Goal: Task Accomplishment & Management: Use online tool/utility

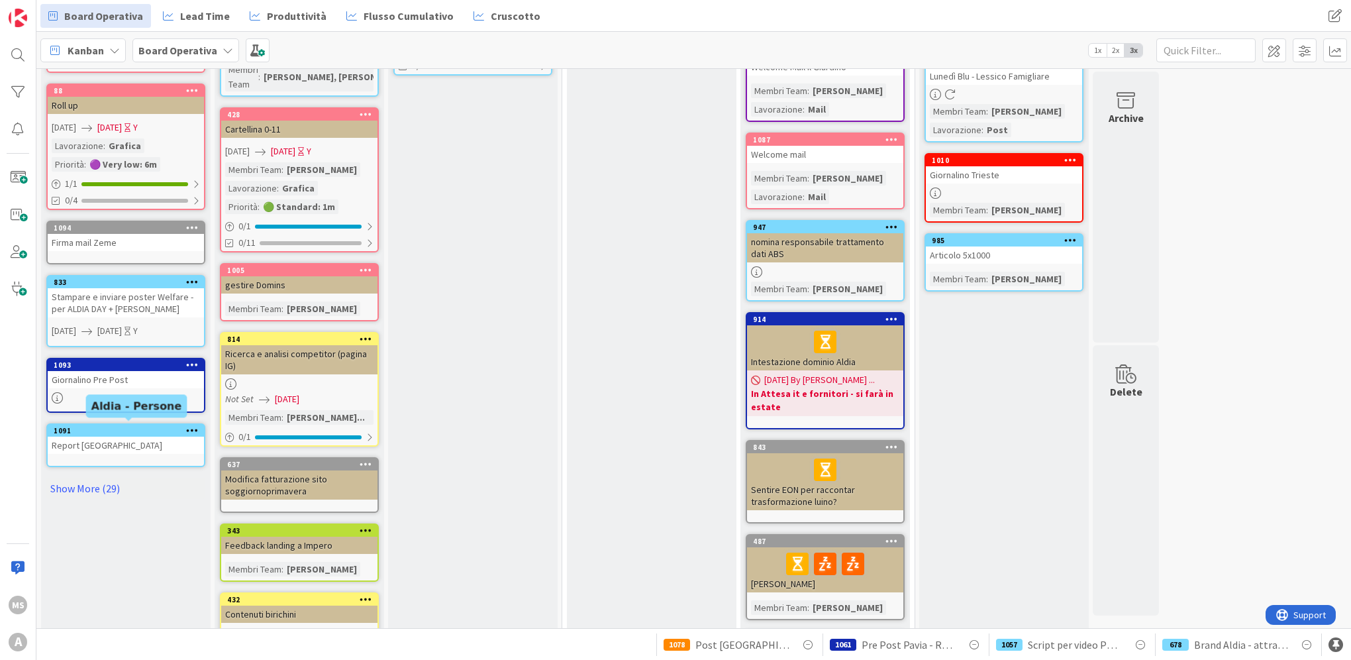
scroll to position [277, 0]
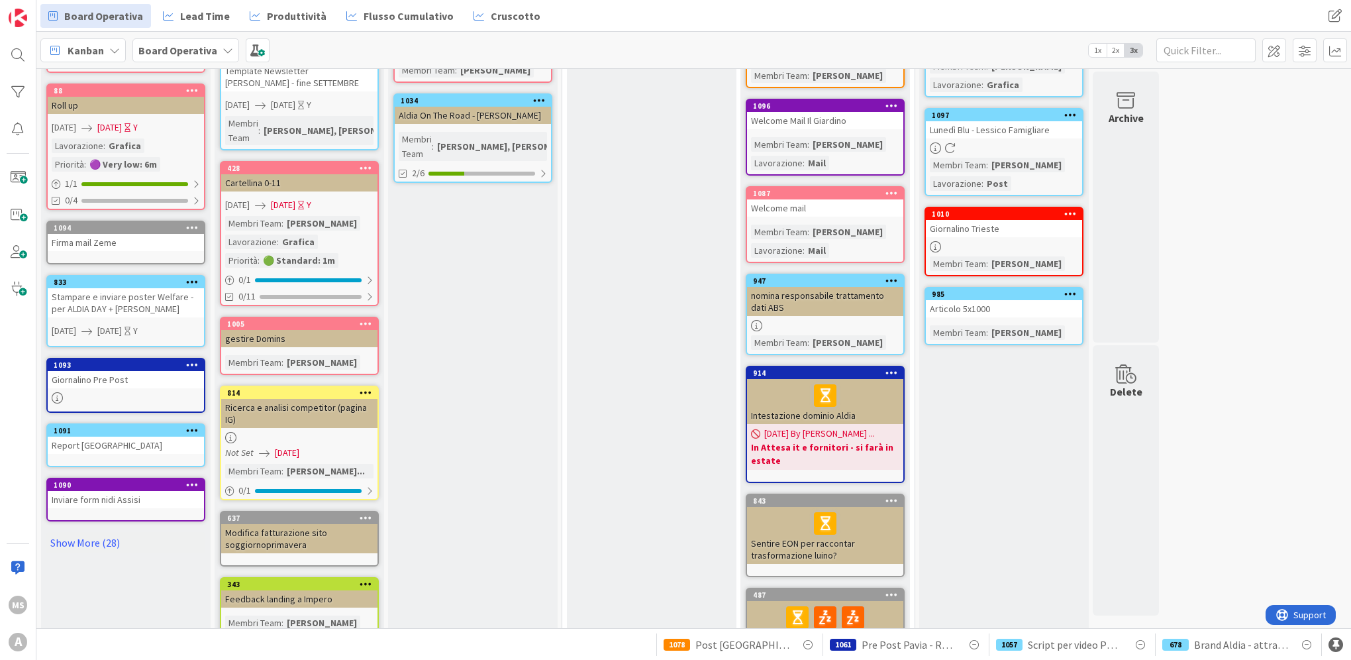
click at [91, 548] on div "Cose da fare Add Card... 1105 Newsletter - copy 1103 Programma convegno Rivoli …" at bounding box center [126, 631] width 170 height 1635
drag, startPoint x: 91, startPoint y: 548, endPoint x: 93, endPoint y: 538, distance: 10.0
click at [93, 538] on link "Show More (28)" at bounding box center [125, 542] width 159 height 21
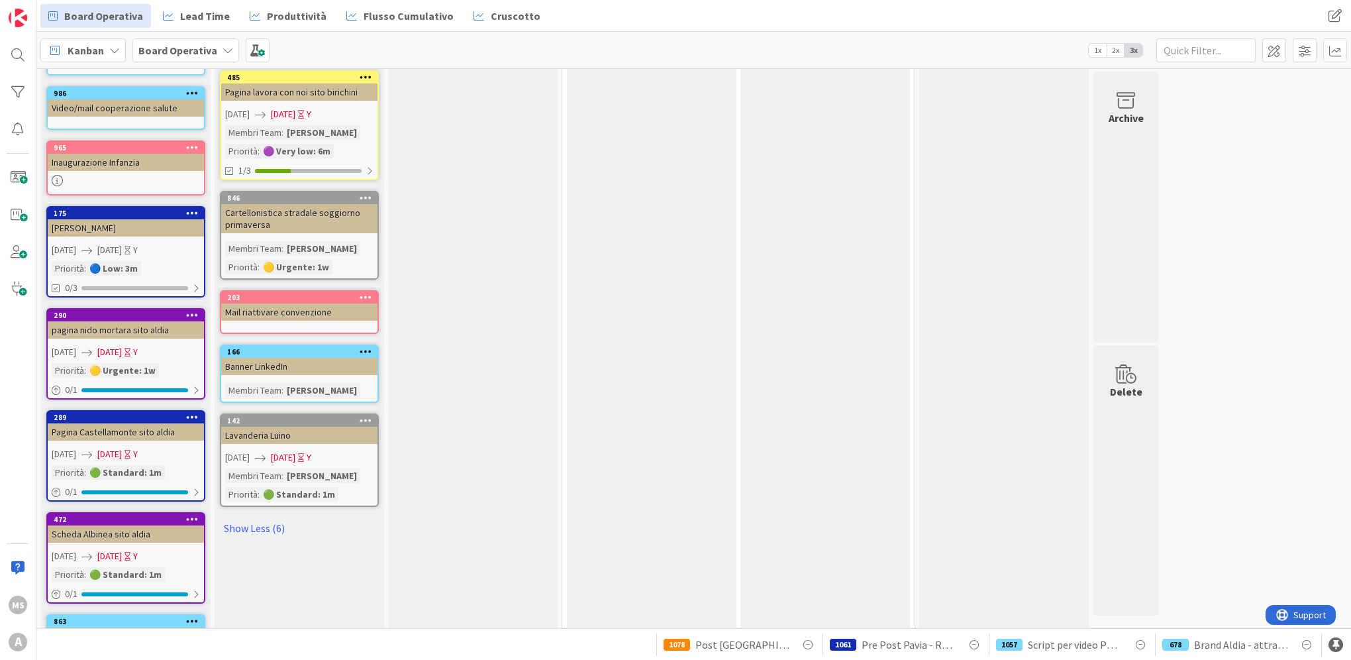
scroll to position [1264, 0]
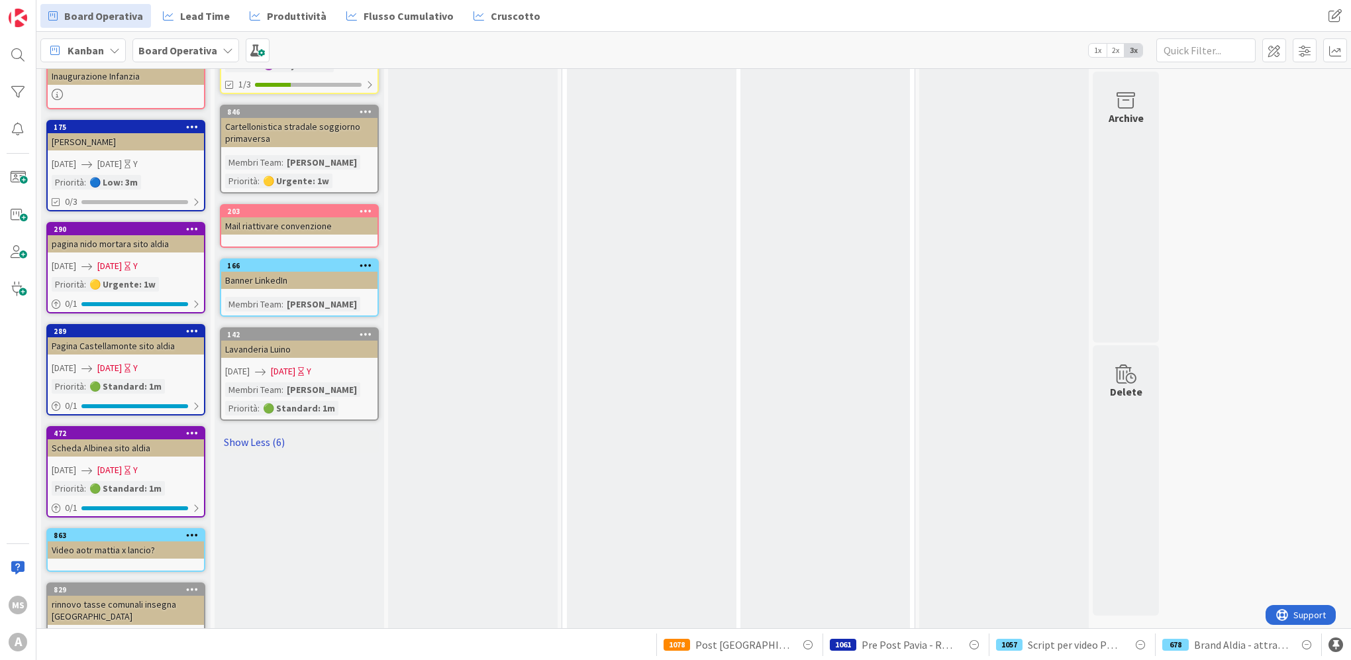
click at [248, 431] on link "Show Less (6)" at bounding box center [299, 441] width 159 height 21
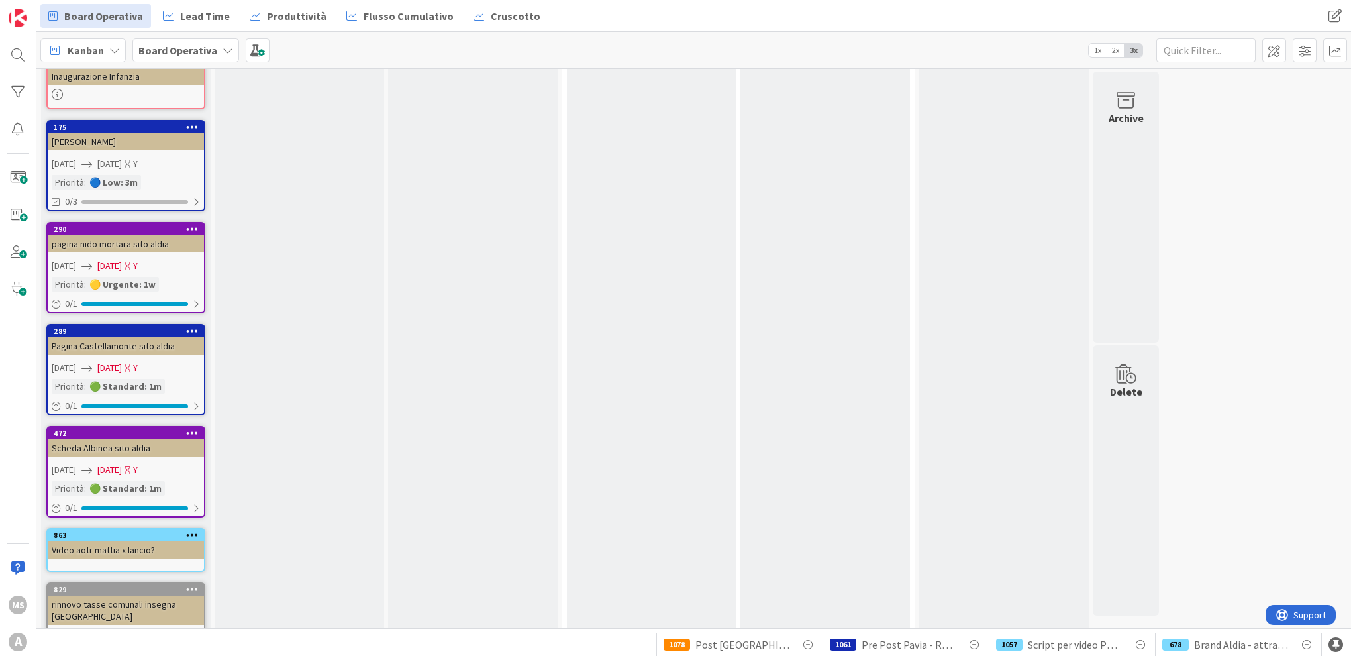
scroll to position [932, 0]
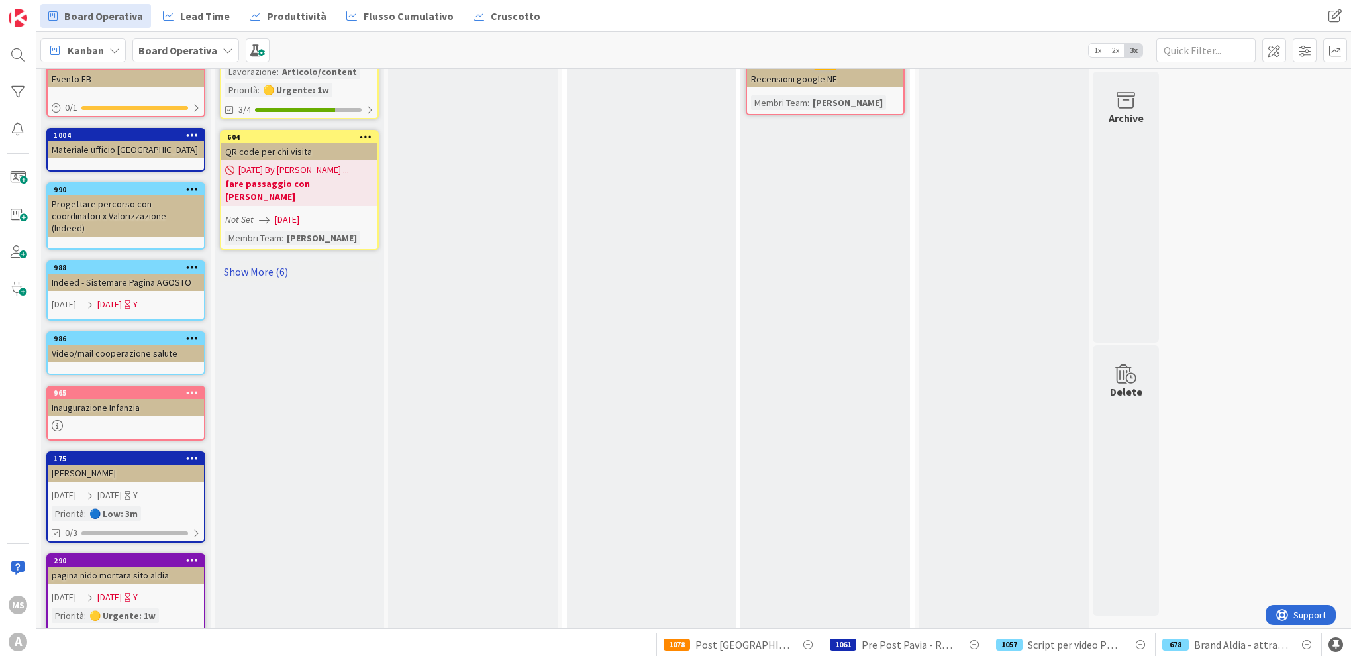
click at [260, 261] on link "Show More (6)" at bounding box center [299, 271] width 159 height 21
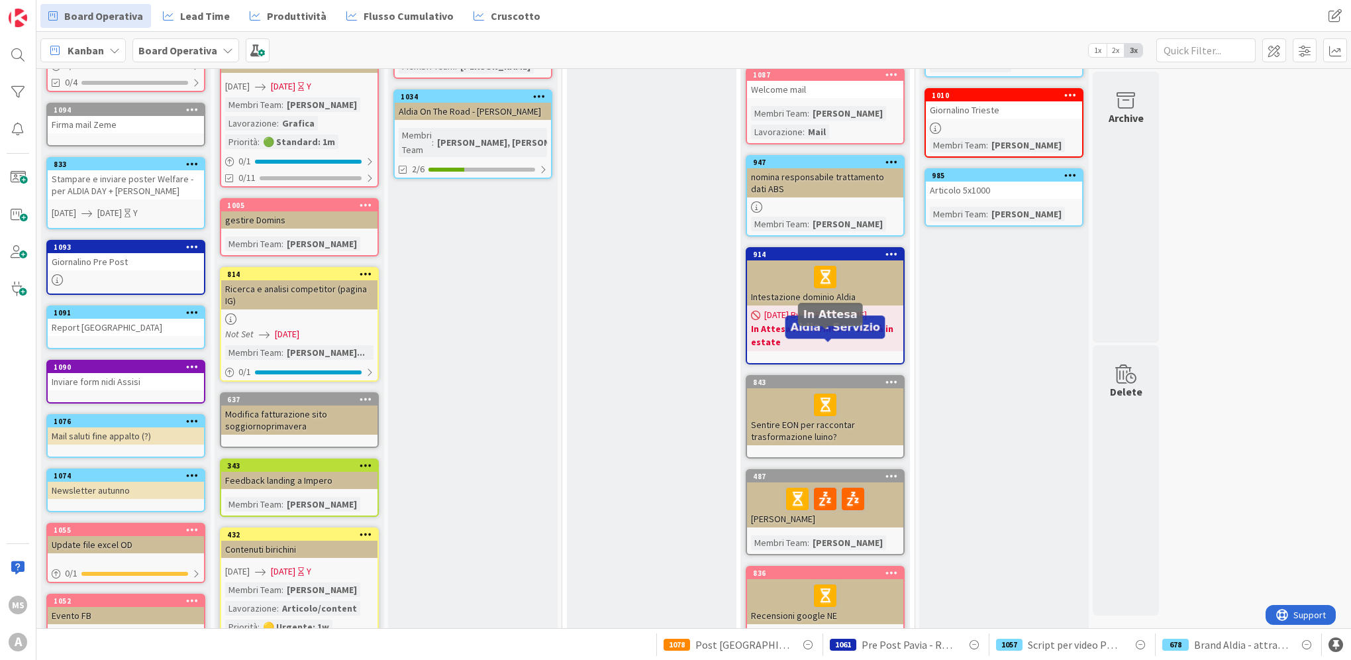
scroll to position [596, 0]
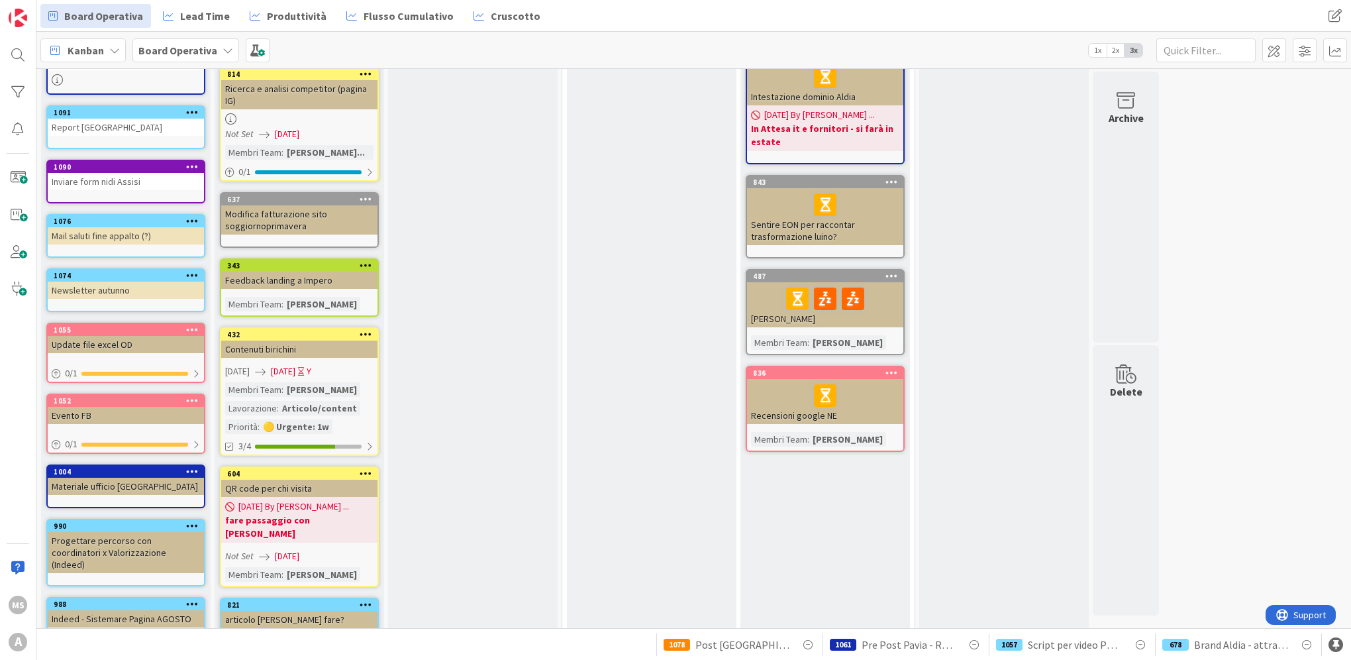
click at [0, 360] on html "MS A Board Operativa Lead Time Produttività Flusso Cumulativo Cruscotto Board O…" at bounding box center [675, 330] width 1351 height 660
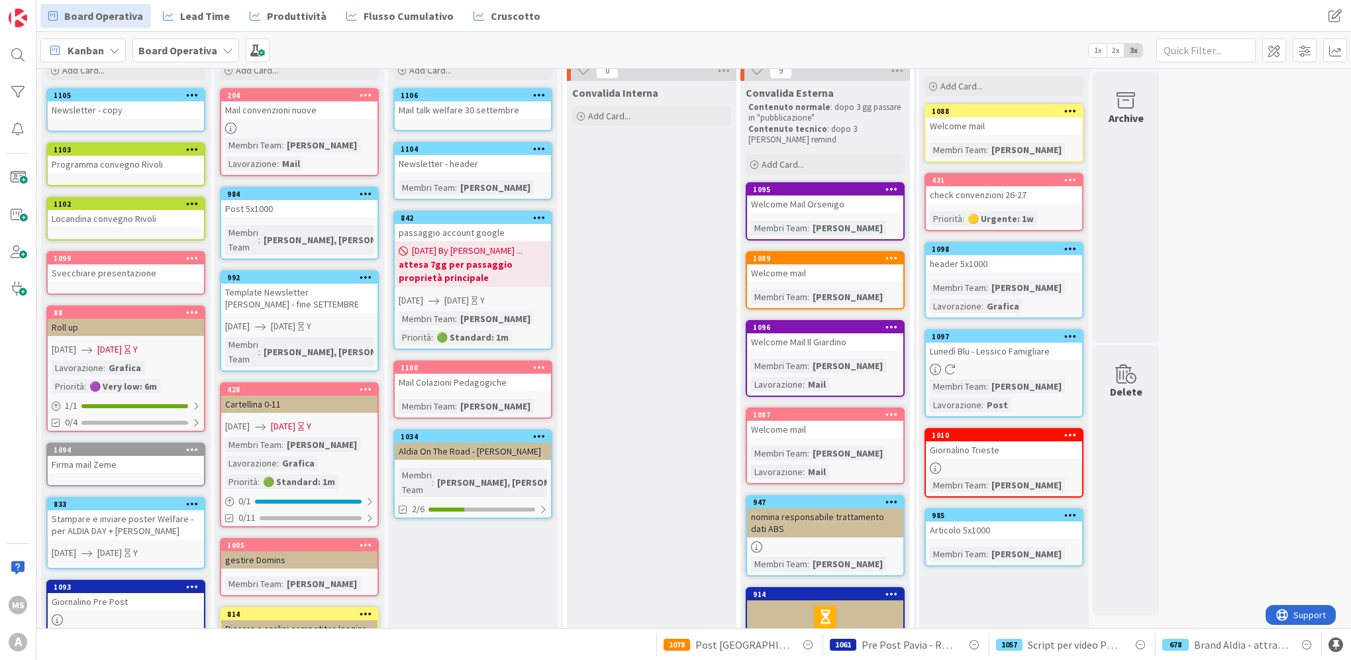
scroll to position [0, 0]
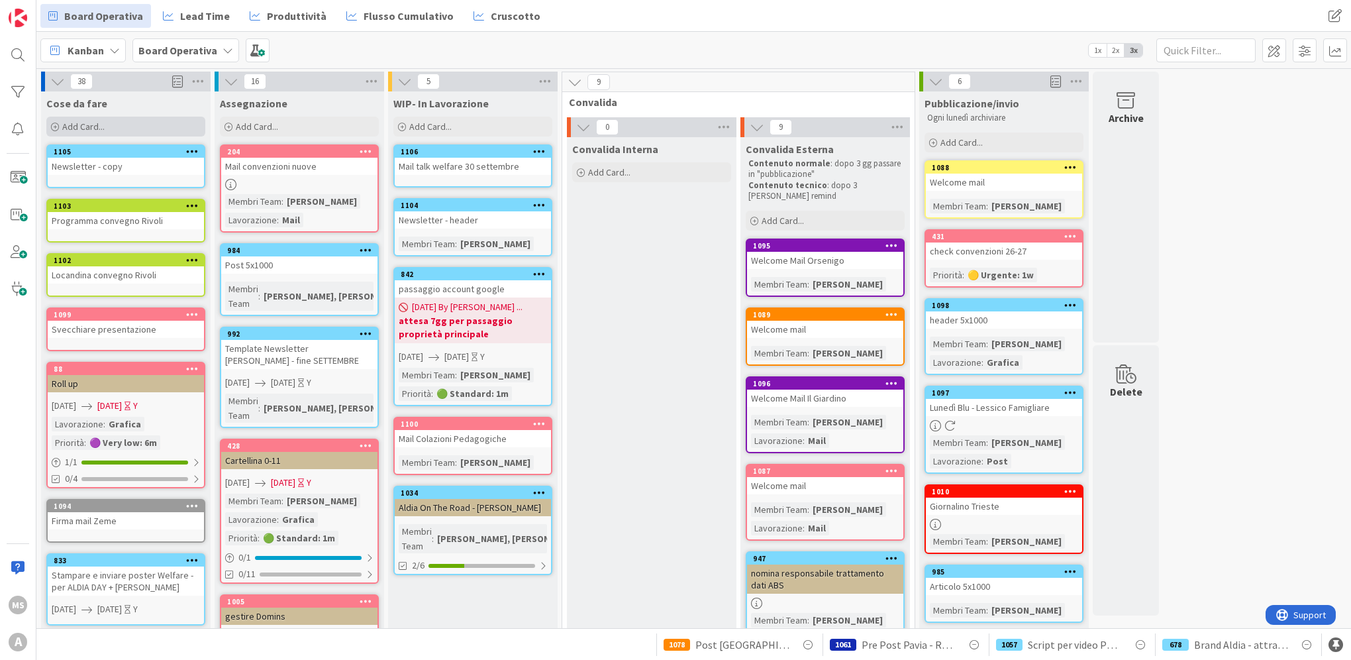
click at [102, 127] on span "Add Card..." at bounding box center [83, 127] width 42 height 12
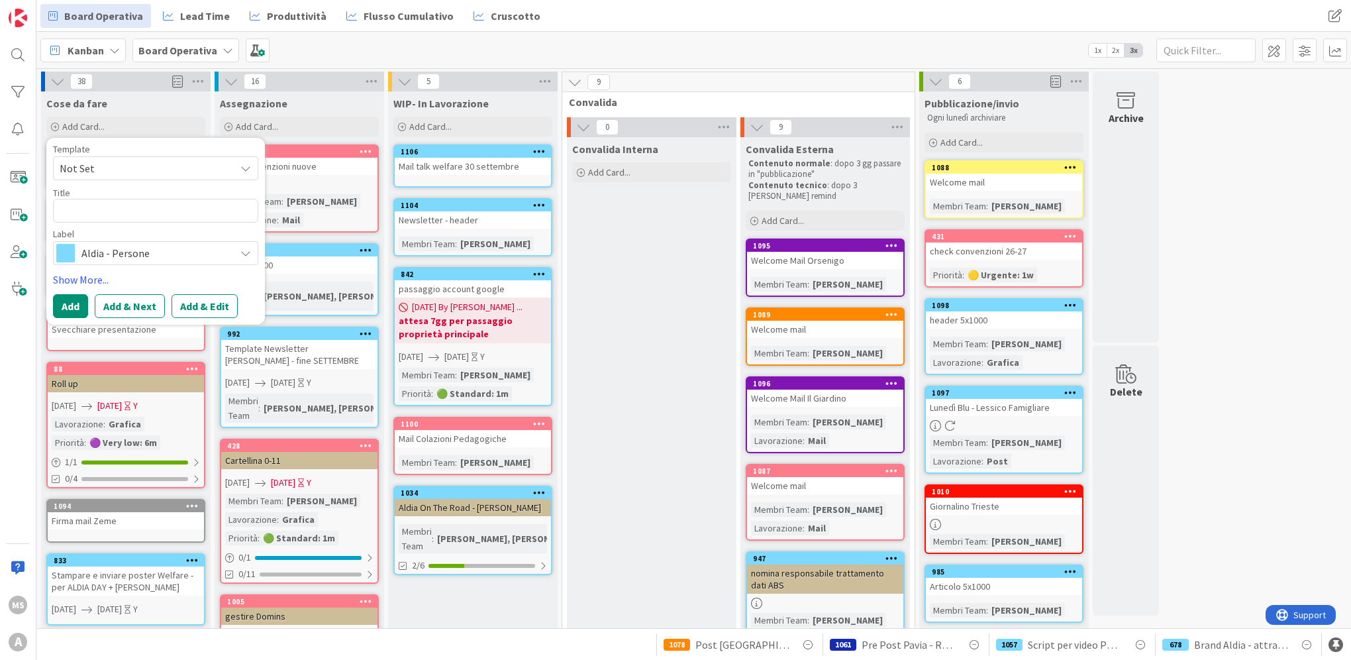
click at [131, 253] on span "Aldia - Persone" at bounding box center [154, 253] width 147 height 19
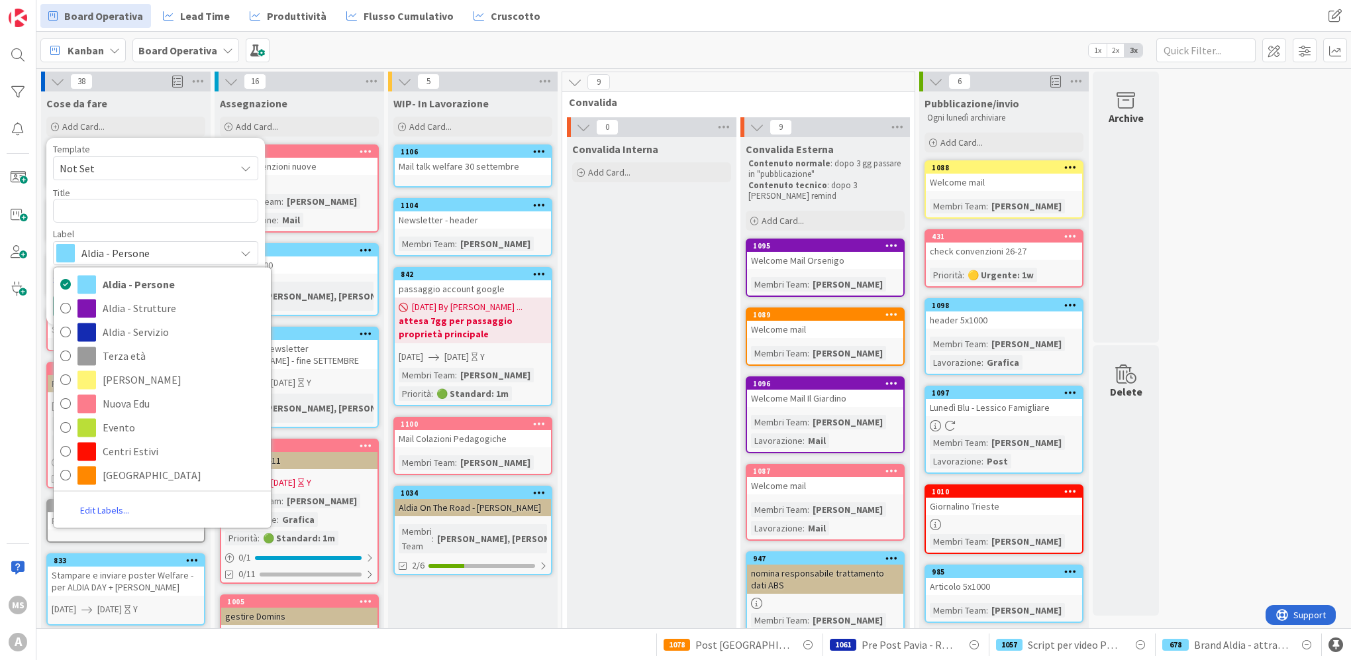
click at [130, 253] on span "Aldia - Persone" at bounding box center [154, 253] width 147 height 19
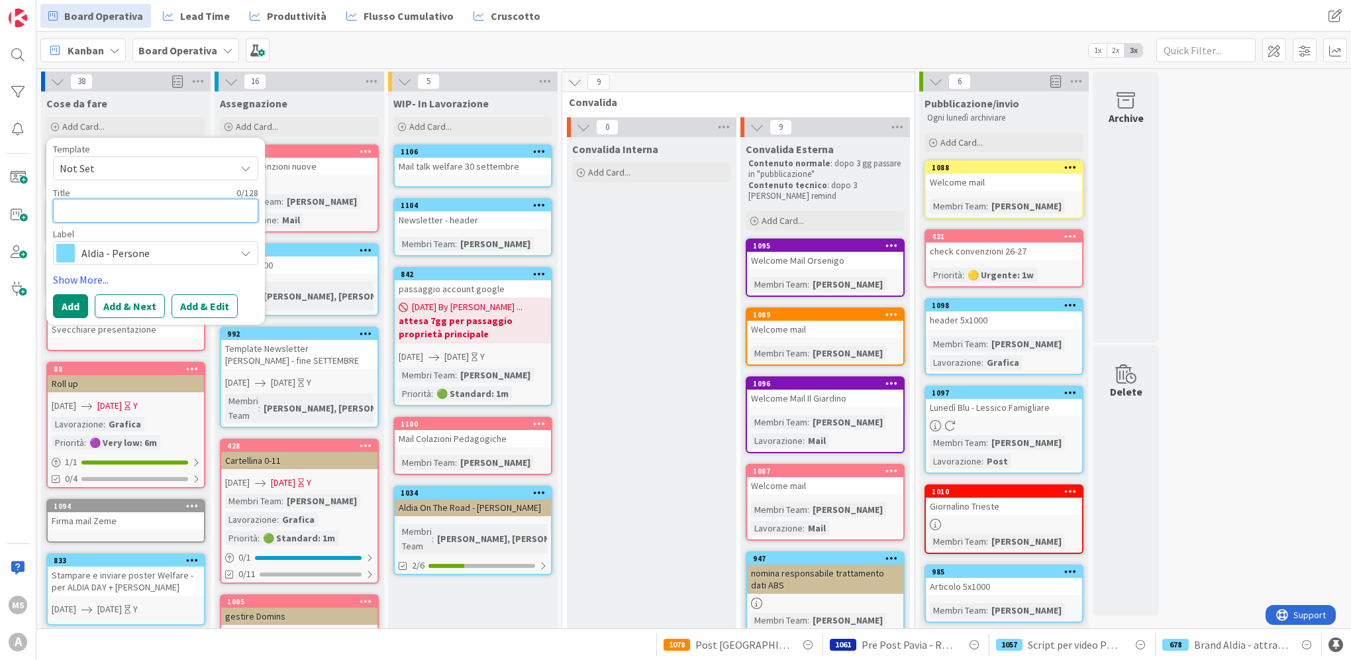
click at [101, 207] on textarea at bounding box center [155, 211] width 205 height 24
type textarea "x"
type textarea "M"
type textarea "x"
type textarea "Ma"
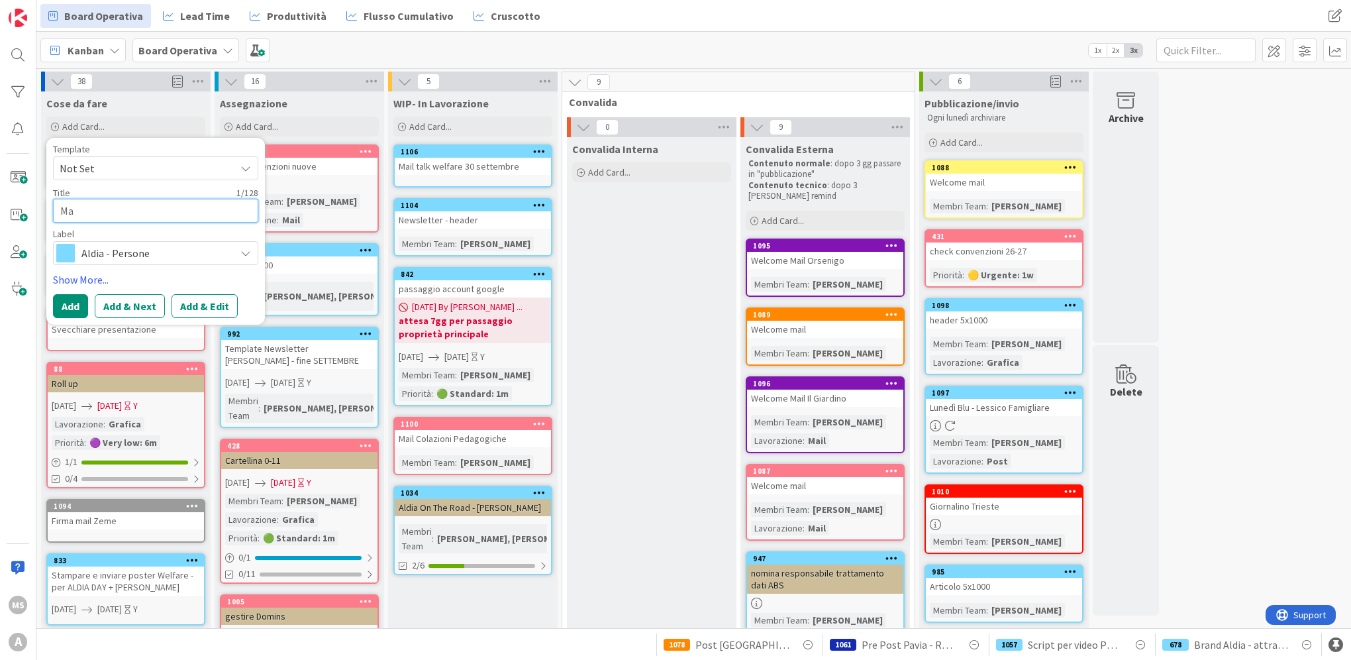
type textarea "x"
type textarea "Mai"
type textarea "x"
type textarea "Mail"
type textarea "x"
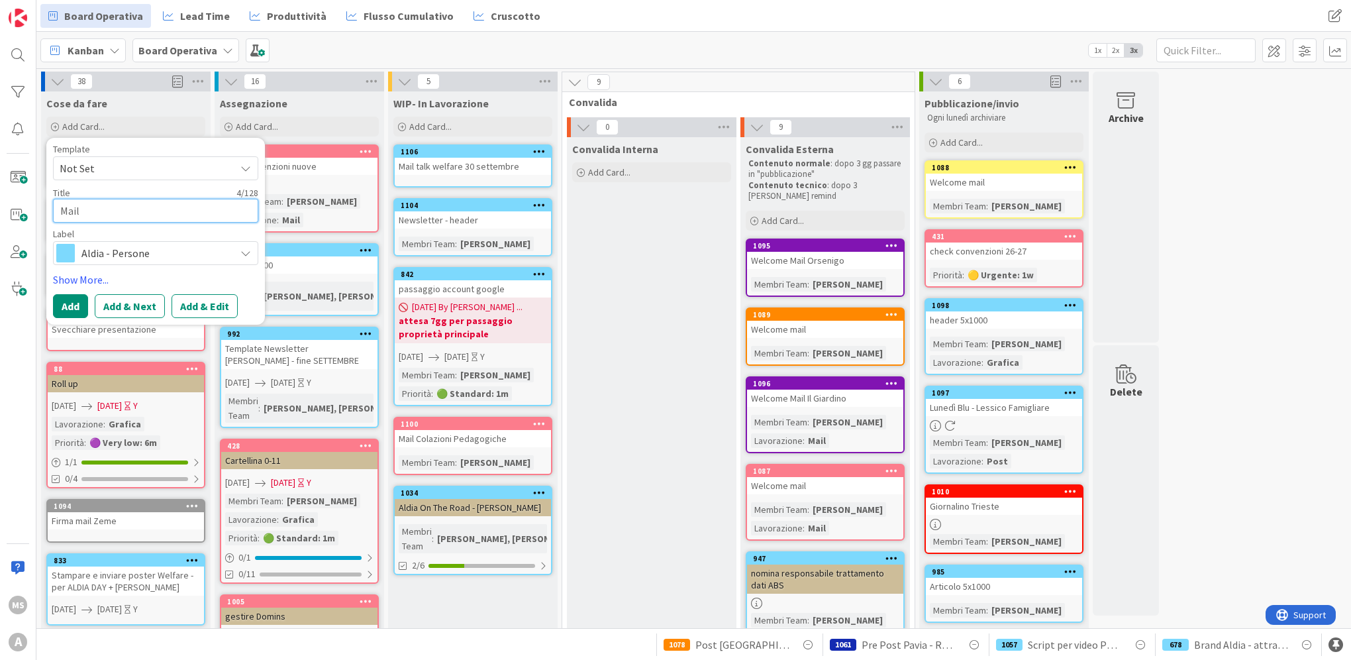
type textarea "Mail"
type textarea "x"
type textarea "Mail U"
type textarea "x"
type textarea "Mail Un"
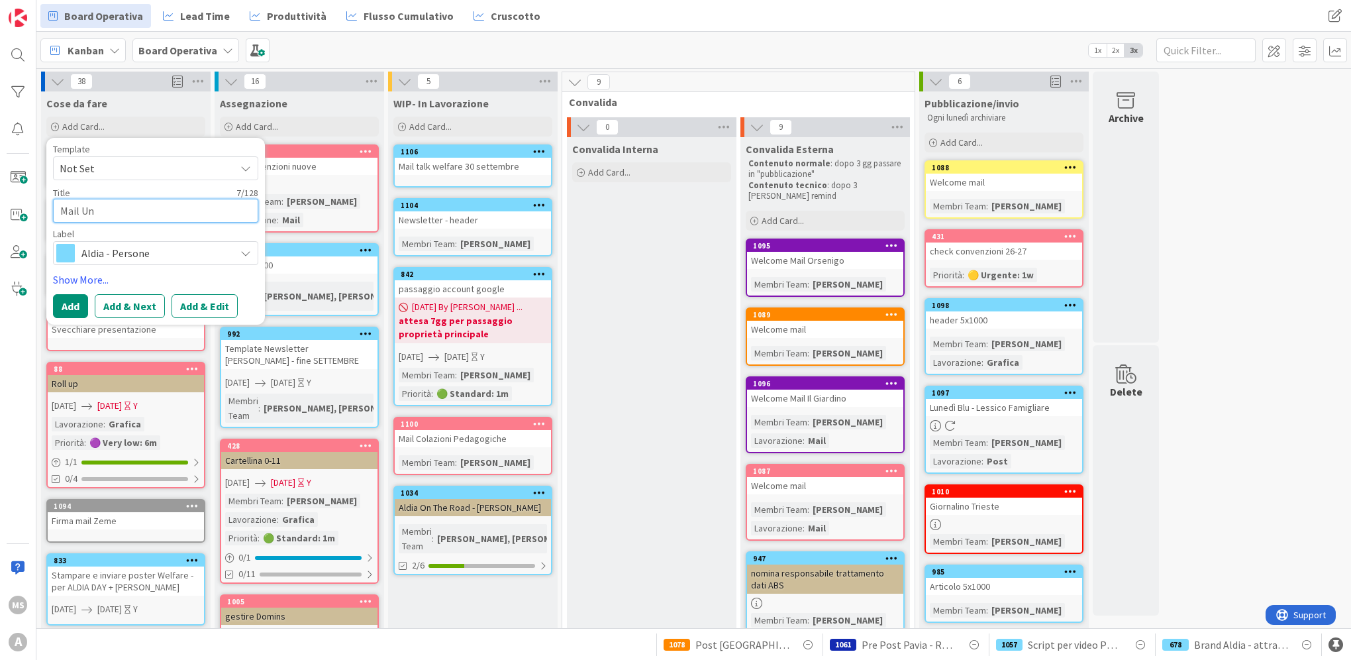
type textarea "x"
type textarea "Mail Uno"
type textarea "x"
type textarea "Mail Unob"
type textarea "x"
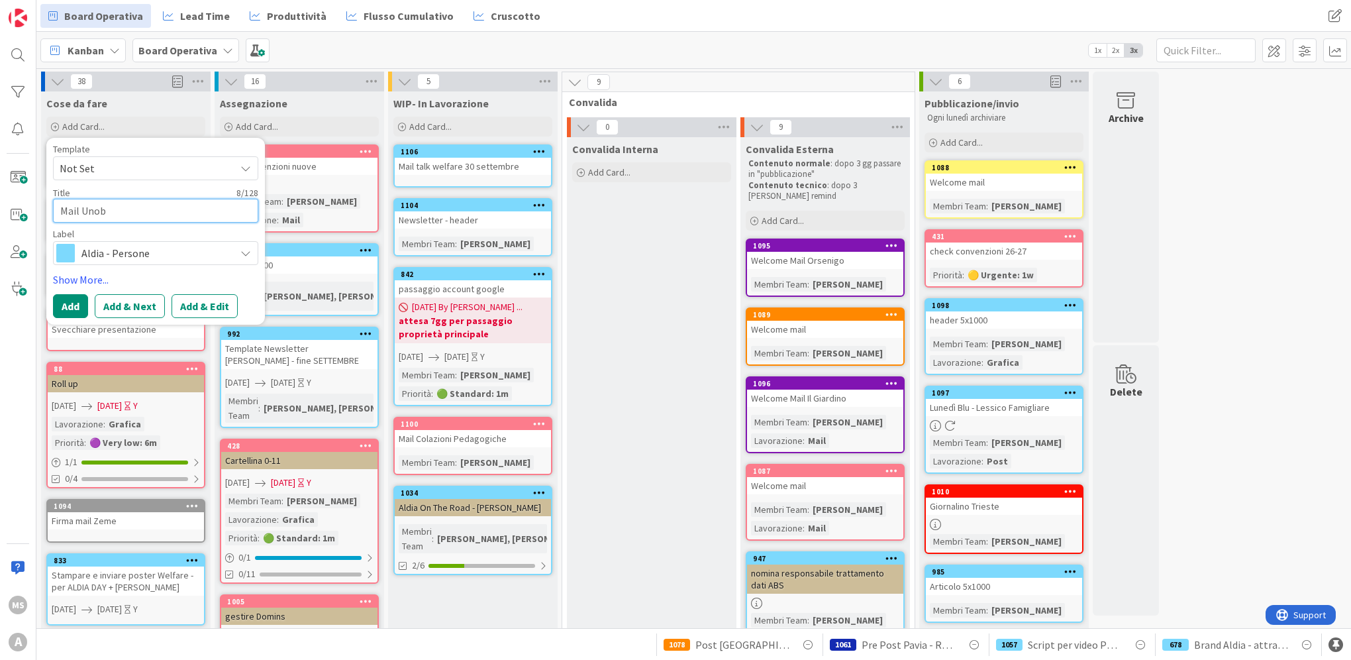
type textarea "Mail Unobr"
type textarea "x"
type textarea "Mail Unobra"
type textarea "x"
type textarea "Mail Unobrav"
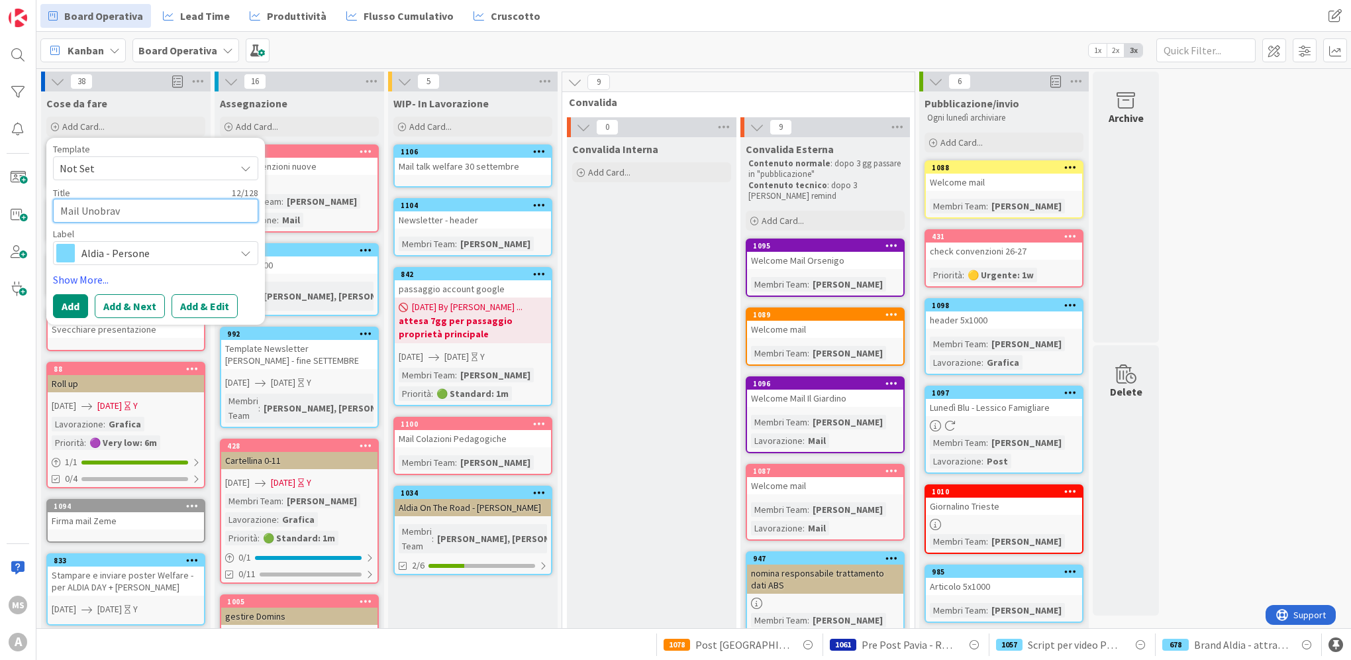
type textarea "x"
type textarea "Mail Unobravo"
type textarea "x"
type textarea "Mail Unobravo"
type textarea "x"
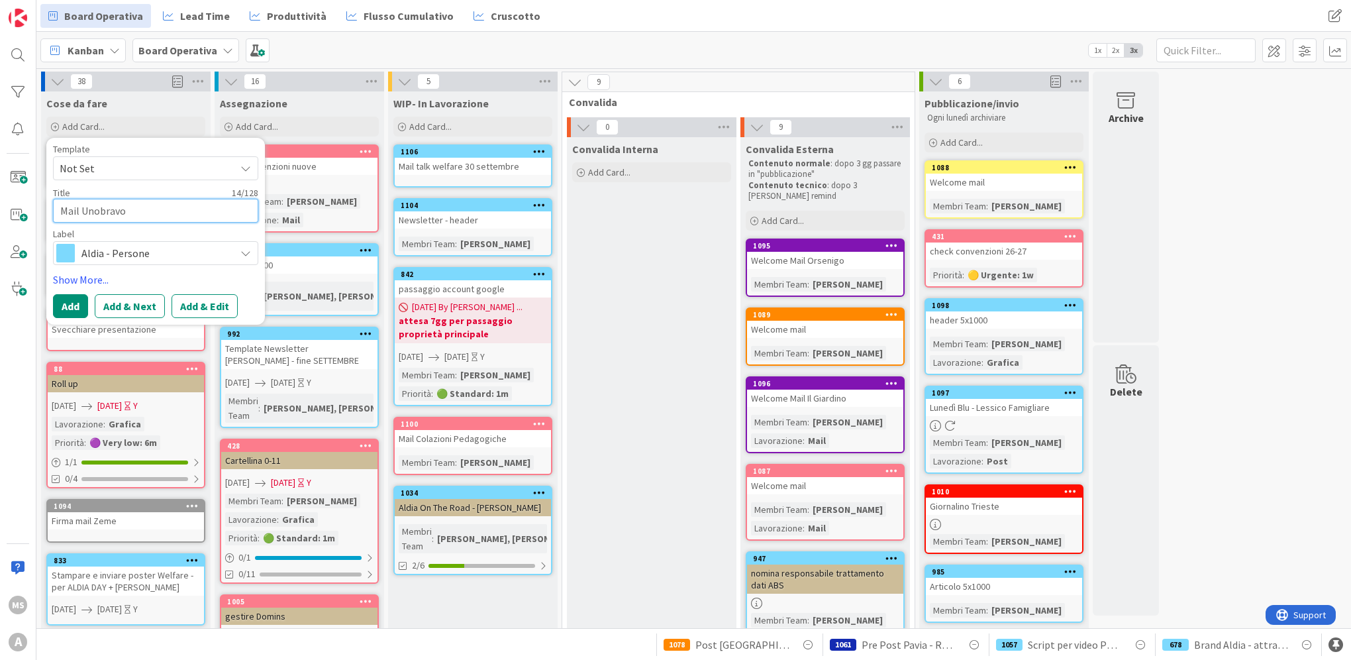
type textarea "Mail Unobravo -"
type textarea "x"
type textarea "Mail Unobravo -"
type textarea "x"
type textarea "Mail Unobravo - T"
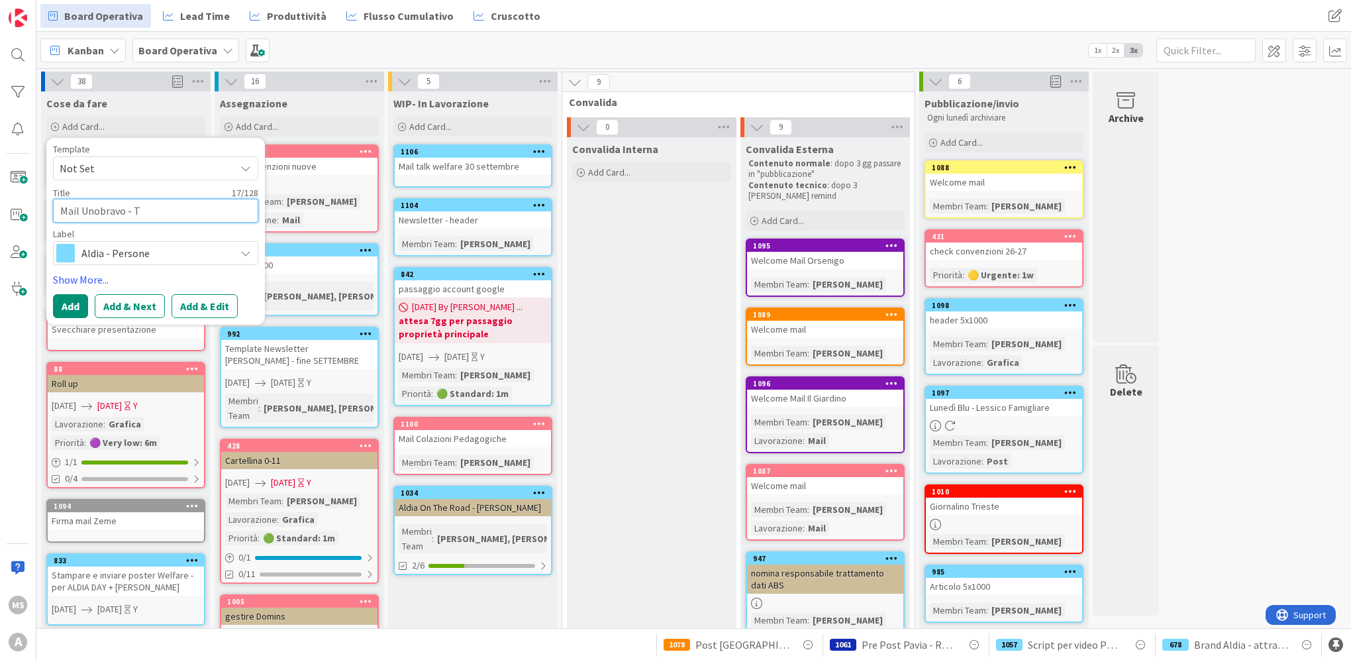
type textarea "x"
type textarea "Mail Unobravo - Te"
type textarea "x"
type textarea "Mail Unobravo - Tes"
type textarea "x"
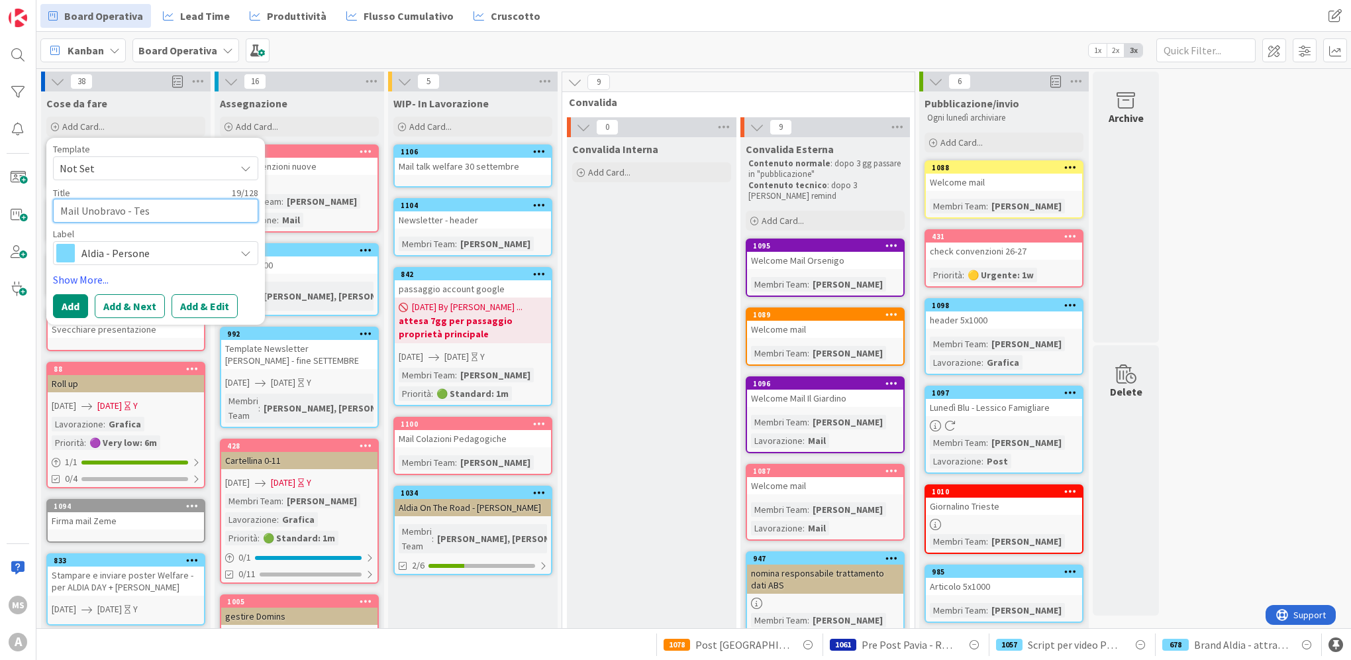
type textarea "Mail Unobravo - Te"
type textarea "x"
type textarea "Mail Unobravo - T"
type textarea "x"
type textarea "Mail Unobravo - Te"
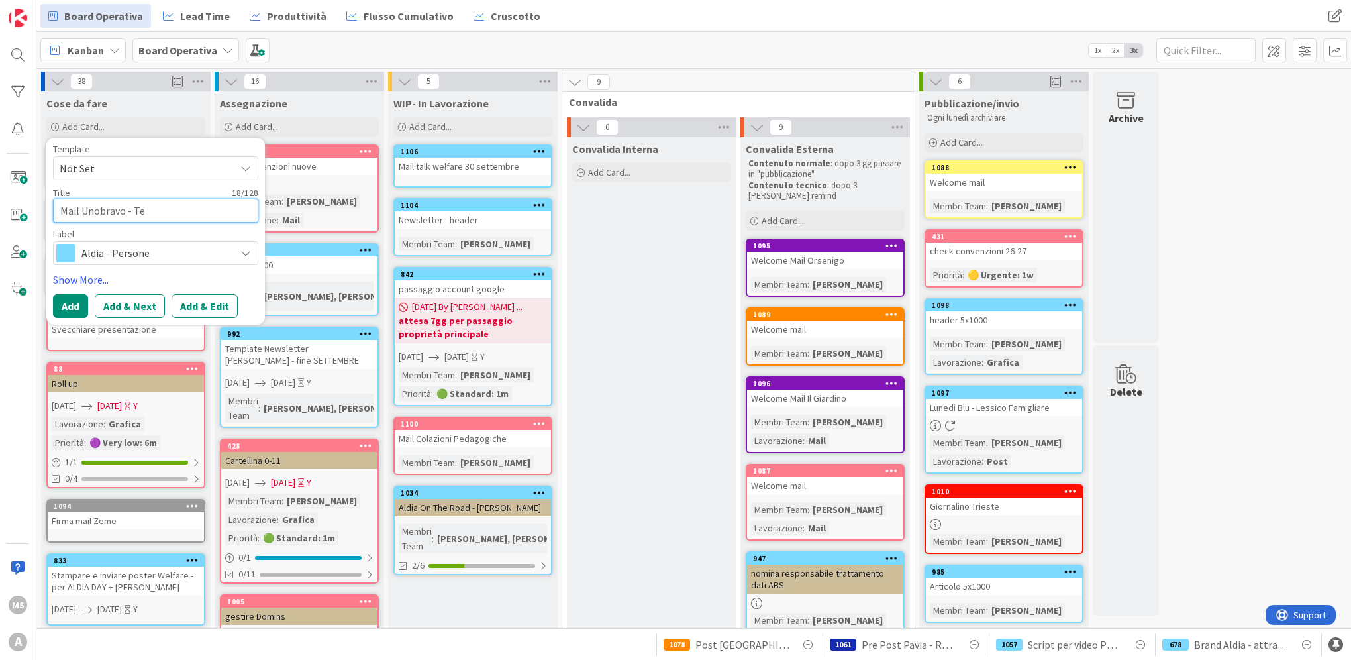
type textarea "x"
type textarea "Mail Unobravo - Tem"
type textarea "x"
type textarea "Mail Unobravo - Tema"
type textarea "x"
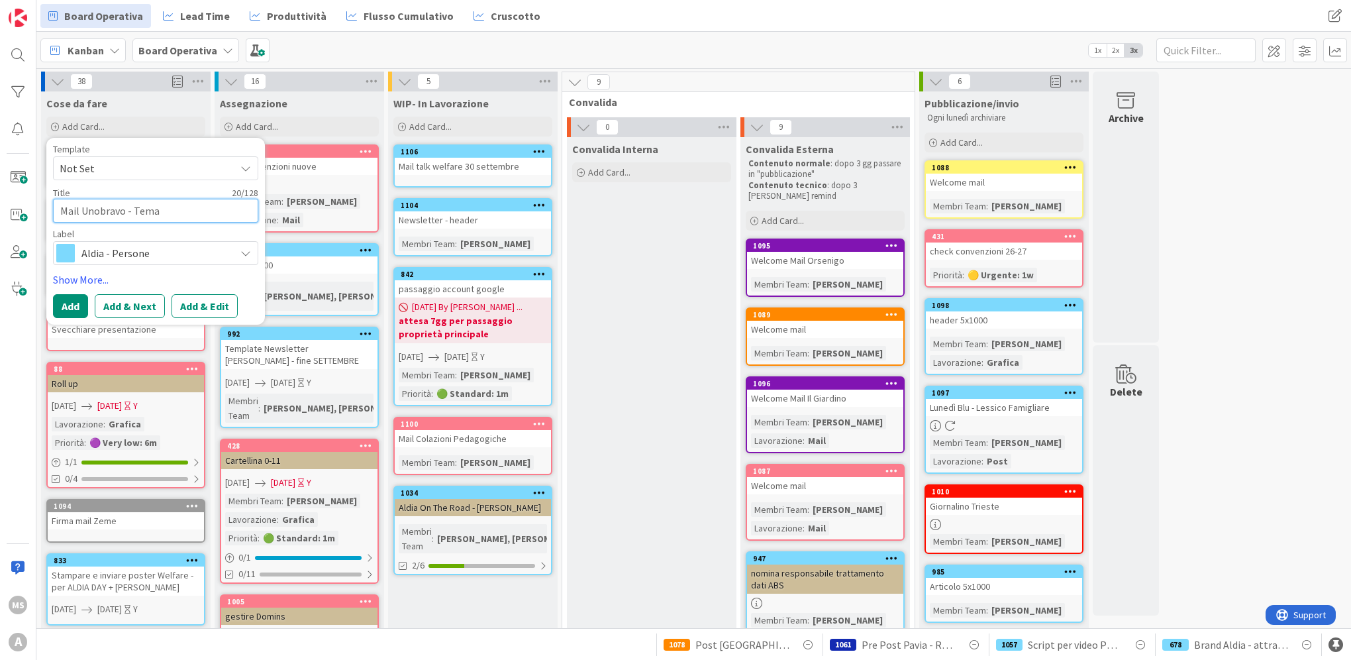
type textarea "Mail Unobravo - Tema"
type textarea "x"
type textarea "Mail Unobravo - Tema d"
type textarea "x"
type textarea "Mail Unobravo - Tema de"
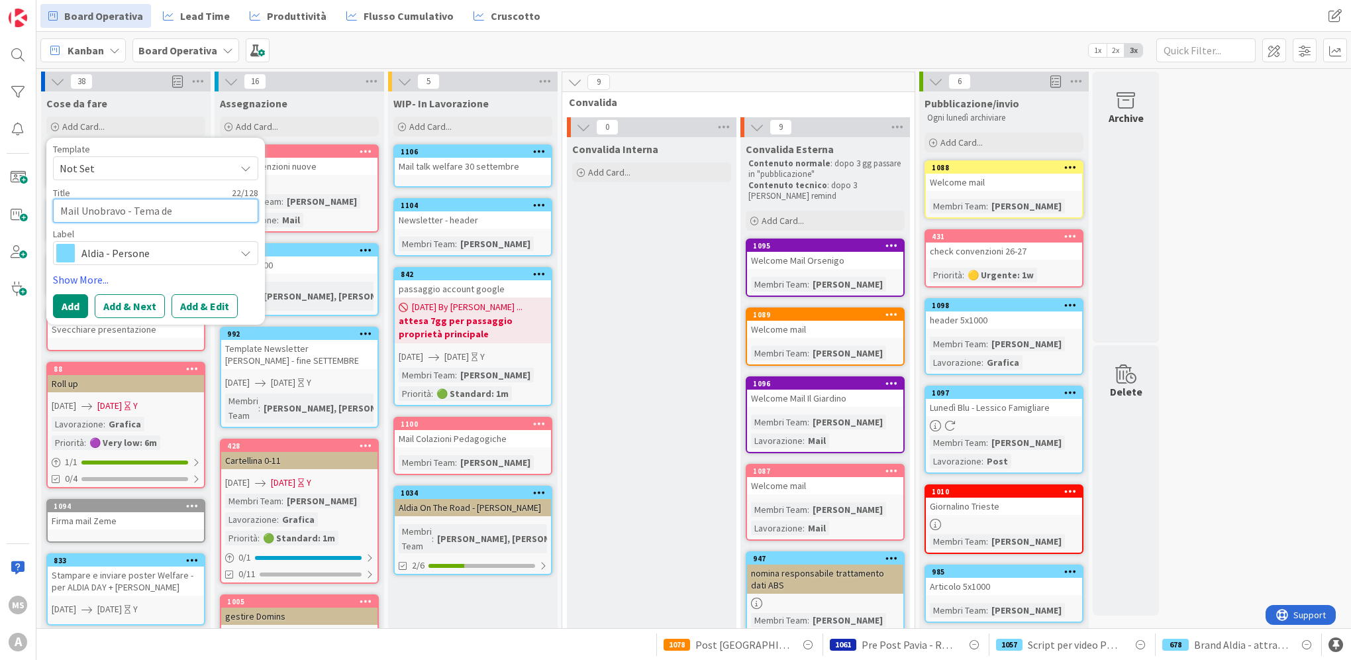
type textarea "x"
type textarea "Mail Unobravo - Tema del"
type textarea "x"
type textarea "Mail Unobravo - Tema del M"
type textarea "x"
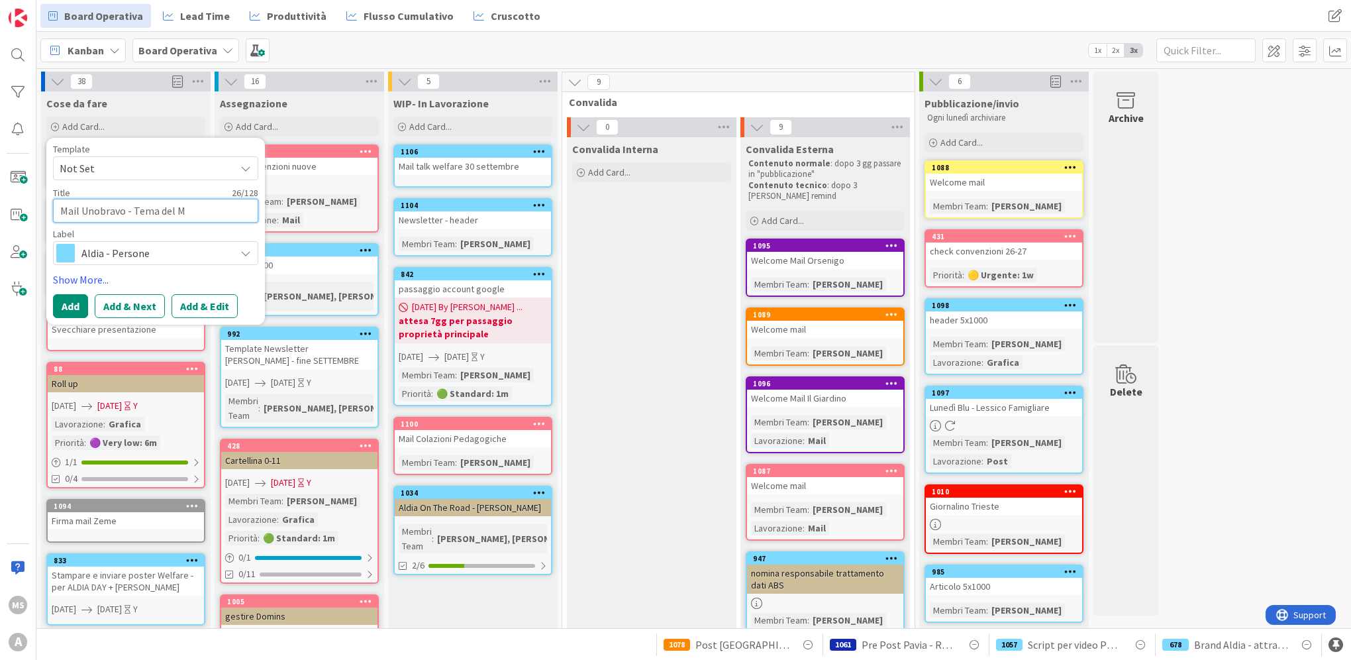
type textarea "Mail Unobravo - Tema del Me"
type textarea "x"
type textarea "Mail Unobravo - Tema del Mes"
type textarea "x"
type textarea "Mail Unobravo - Tema del Mese"
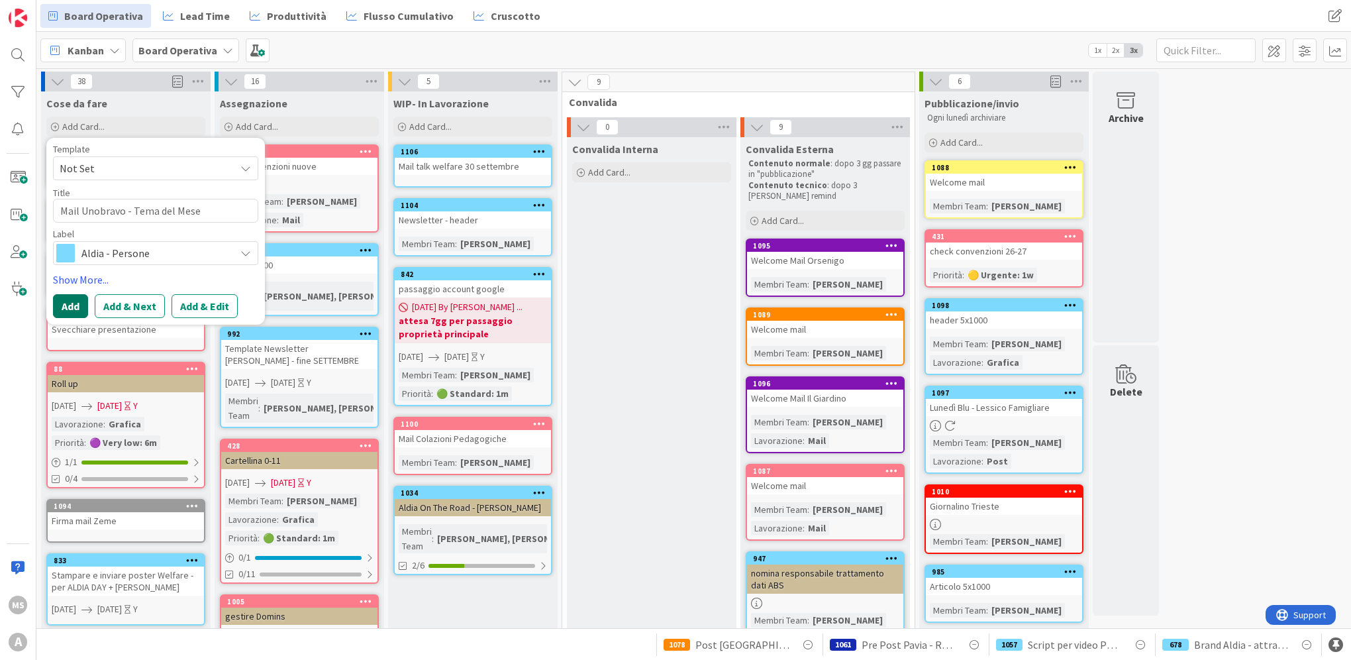
click at [65, 303] on button "Add" at bounding box center [70, 306] width 35 height 24
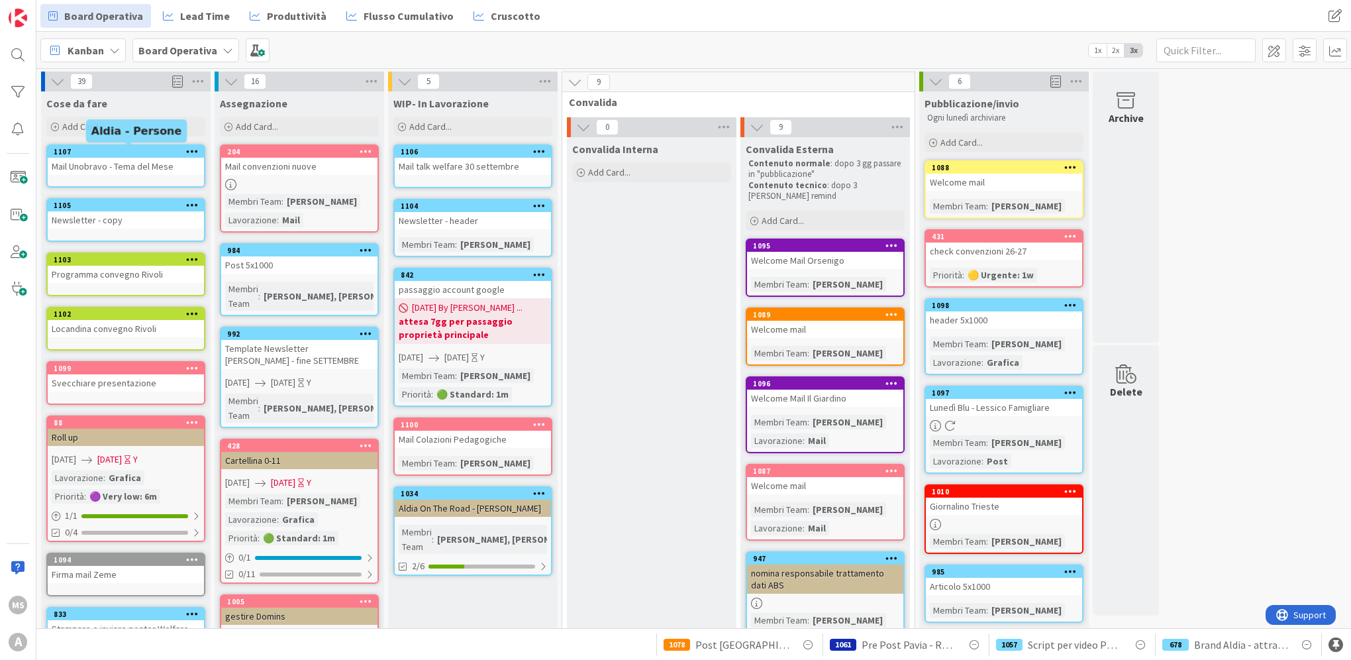
click at [103, 152] on div "1107" at bounding box center [129, 151] width 150 height 9
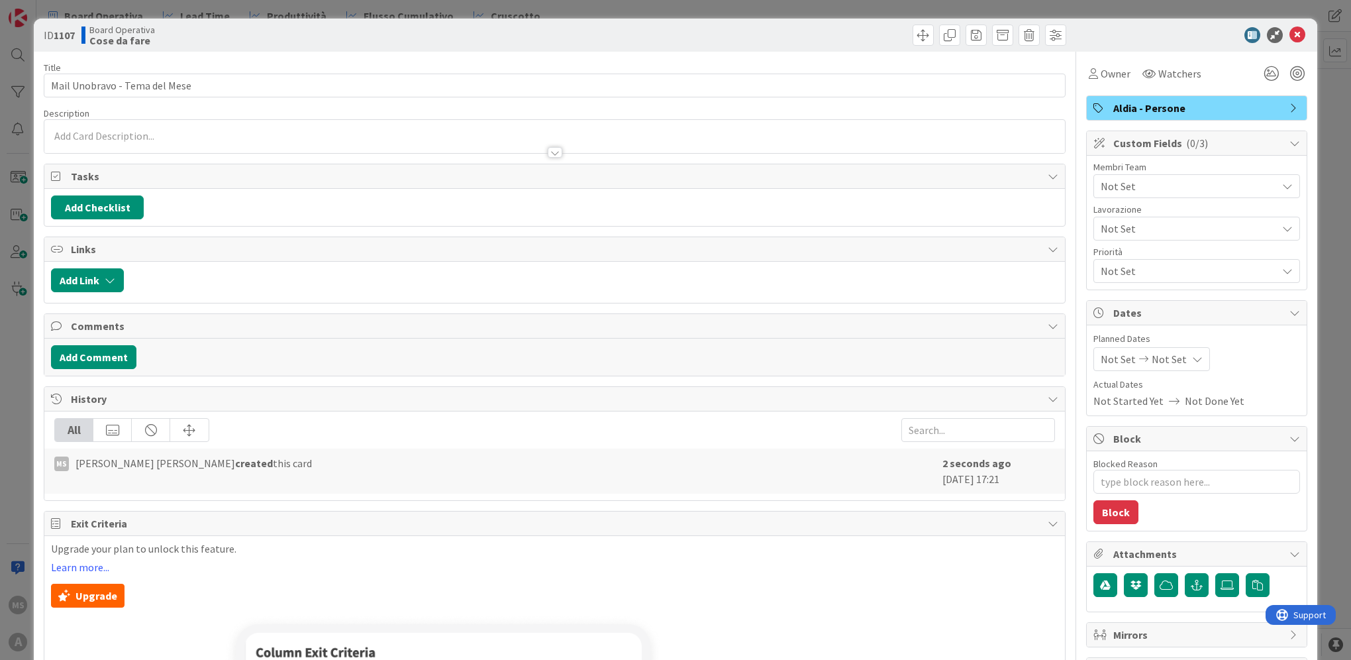
click at [1166, 188] on span "Not Set" at bounding box center [1189, 186] width 176 height 16
click at [1163, 183] on span "Not Set" at bounding box center [1189, 186] width 176 height 16
click at [1164, 215] on div "Lavorazione Not Set" at bounding box center [1196, 223] width 207 height 36
click at [1163, 217] on div "Lavorazione Not Set" at bounding box center [1196, 223] width 207 height 36
click at [1162, 225] on span "Not Set" at bounding box center [1186, 228] width 170 height 19
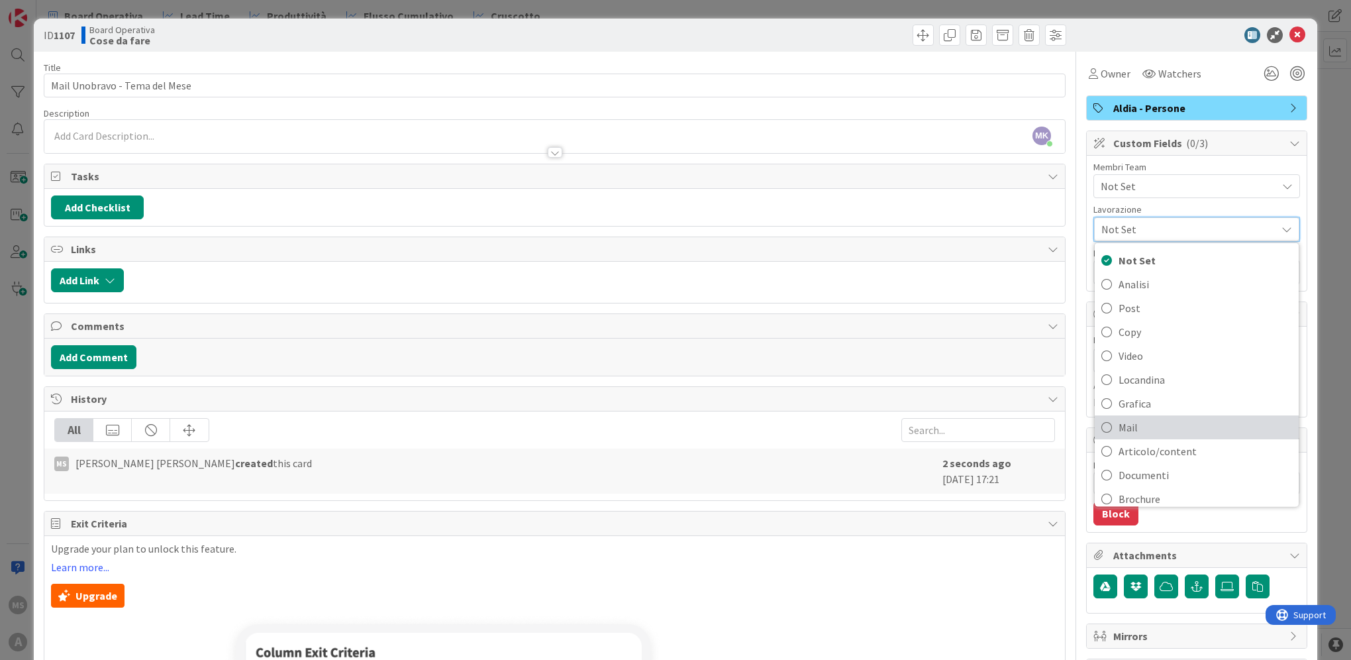
click at [1164, 417] on span "Mail" at bounding box center [1206, 427] width 174 height 20
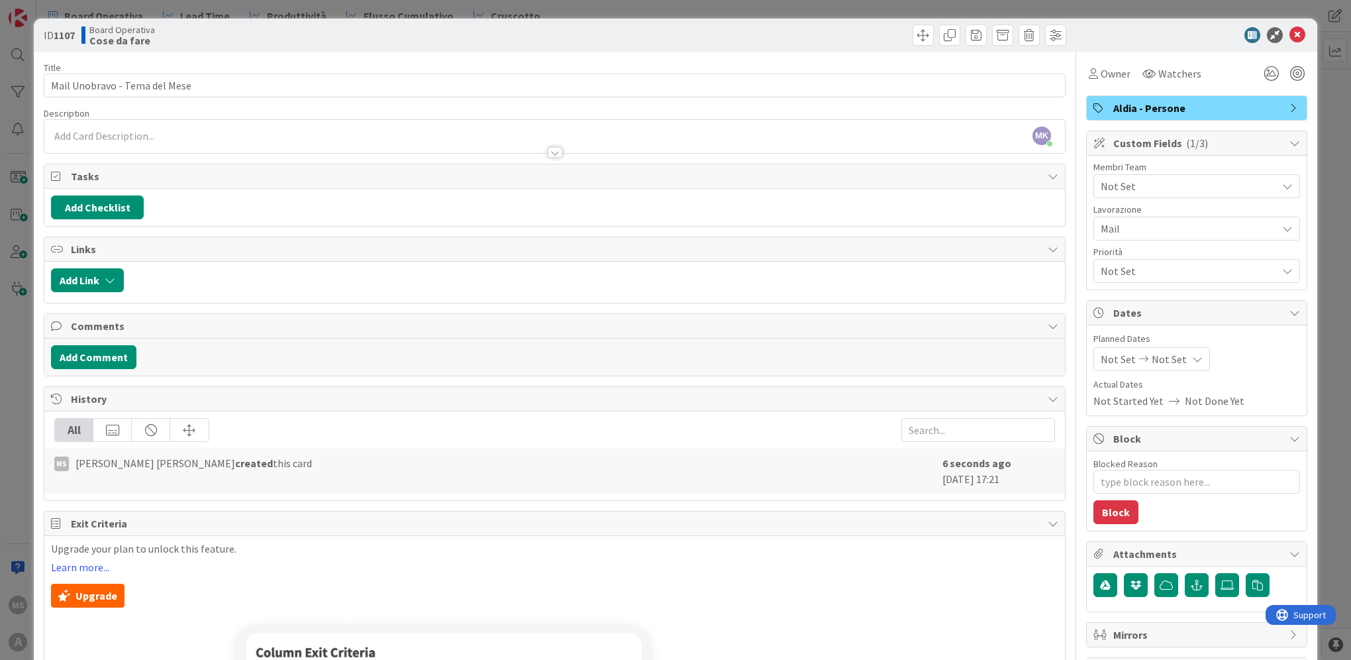
type textarea "x"
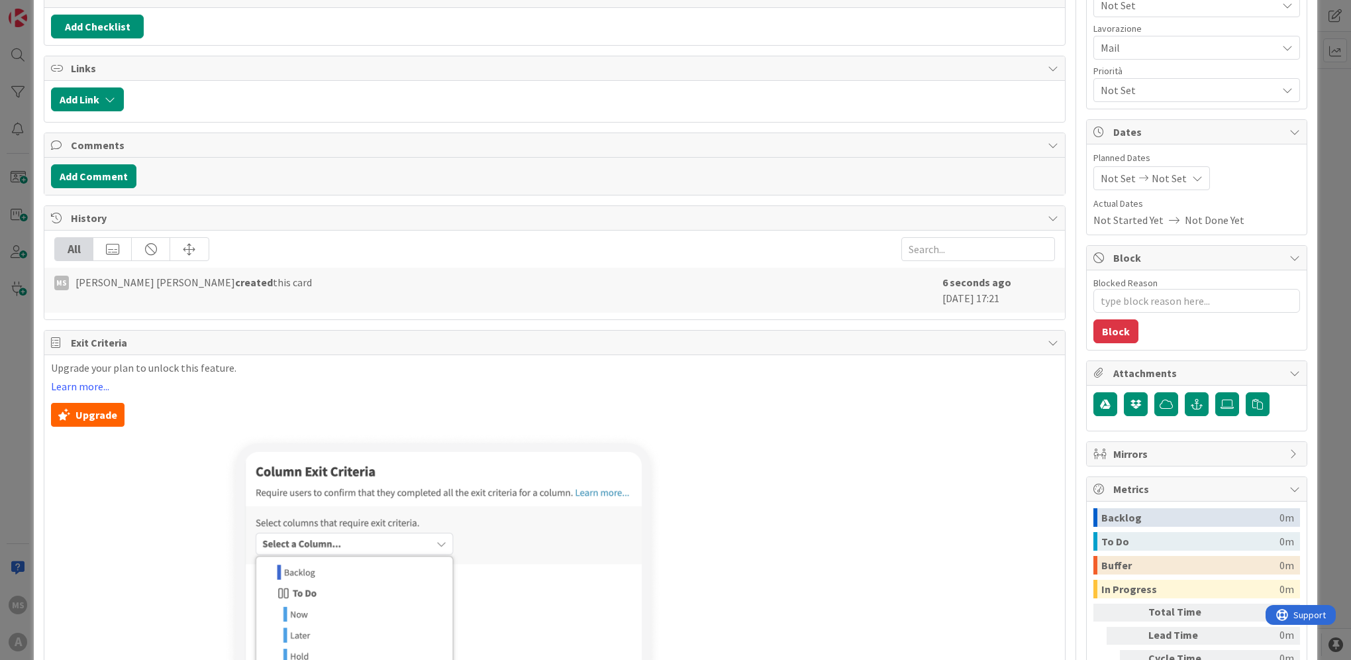
scroll to position [199, 0]
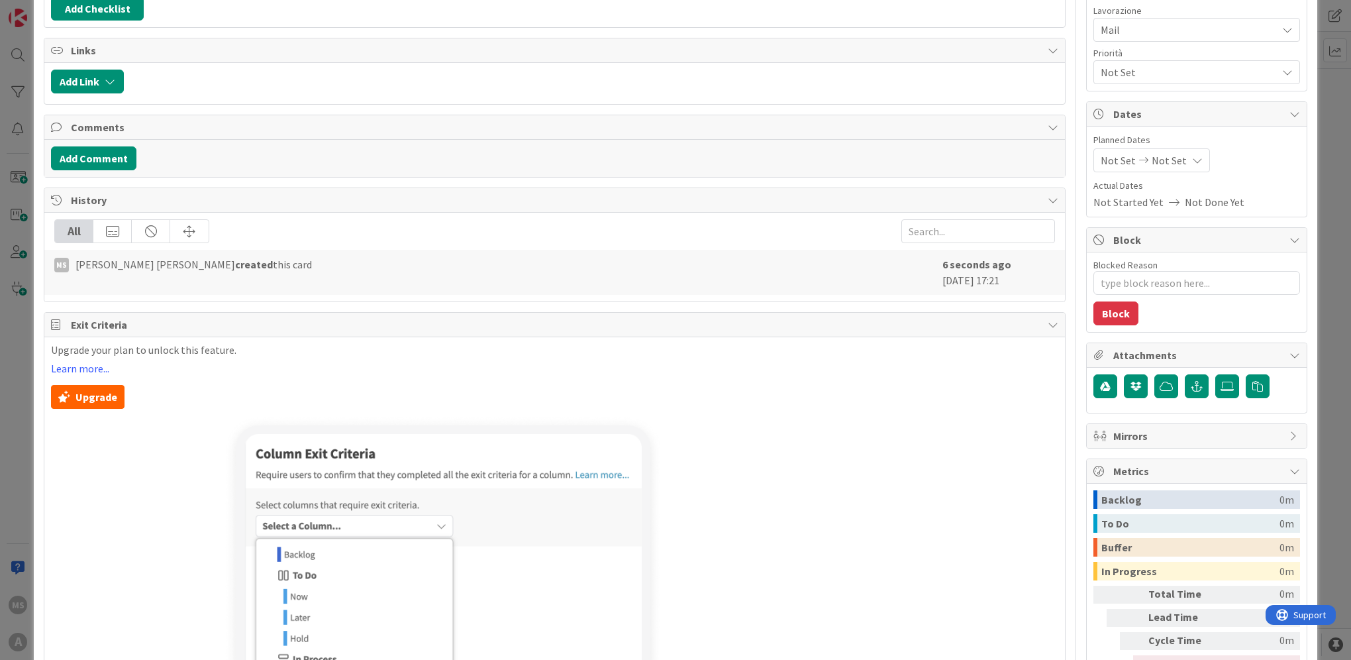
click at [1154, 153] on span "Not Set" at bounding box center [1169, 160] width 35 height 16
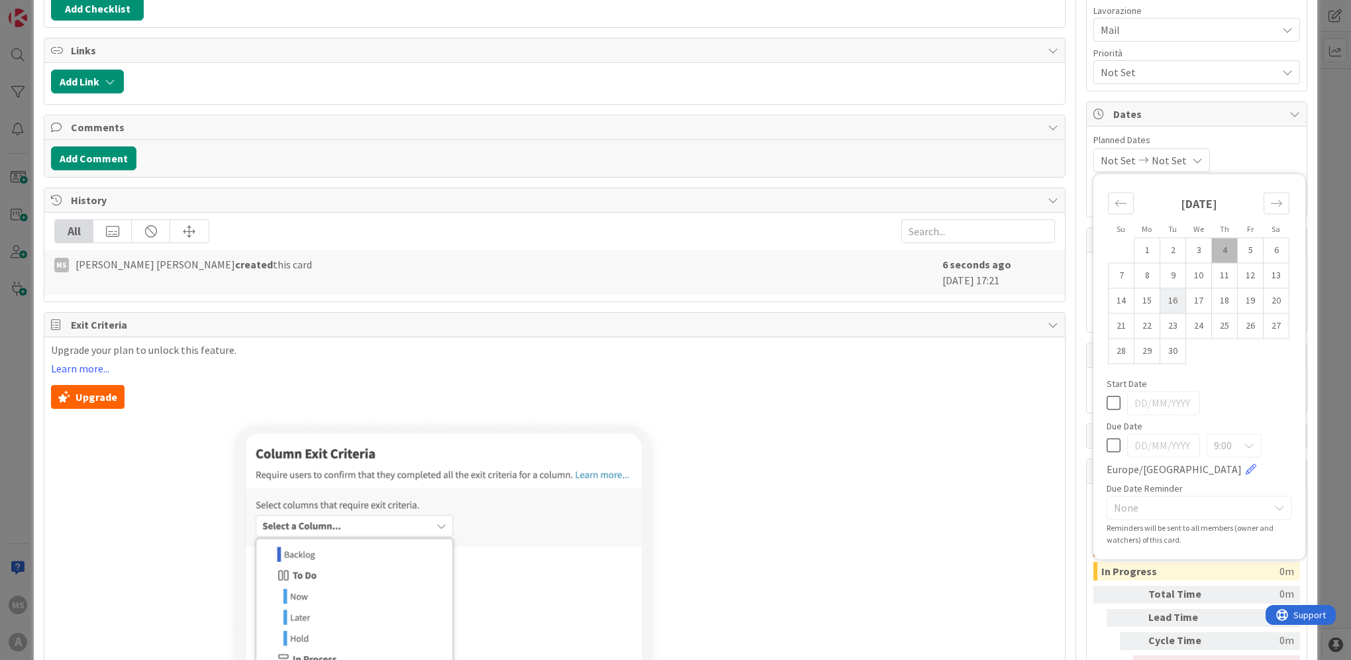
drag, startPoint x: 1139, startPoint y: 320, endPoint x: 1150, endPoint y: 297, distance: 24.9
click at [1139, 319] on td "22" at bounding box center [1147, 325] width 26 height 25
type input "[DATE]"
click at [1264, 157] on div "[DATE] Not Set Su Mo Tu We Th Fr Sa [DATE] 1 2 3 4 5 6 7 8 9 10 11 12 13 14 15 …" at bounding box center [1196, 160] width 207 height 24
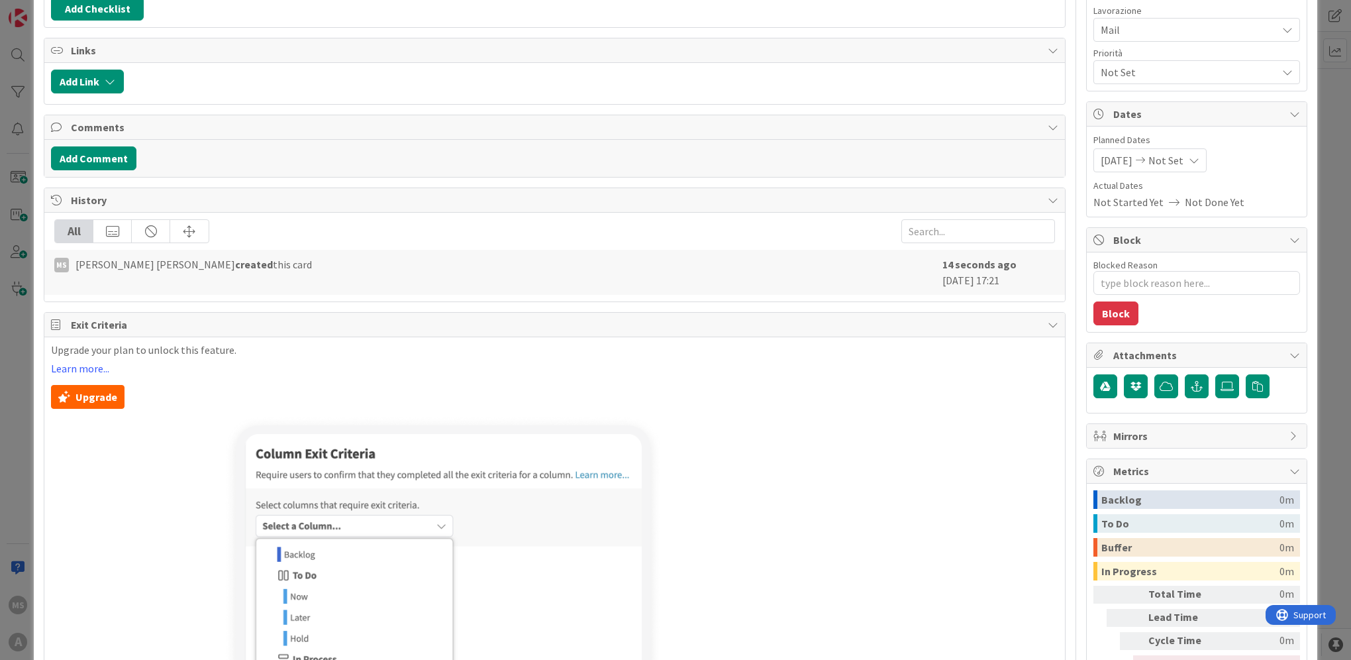
type textarea "x"
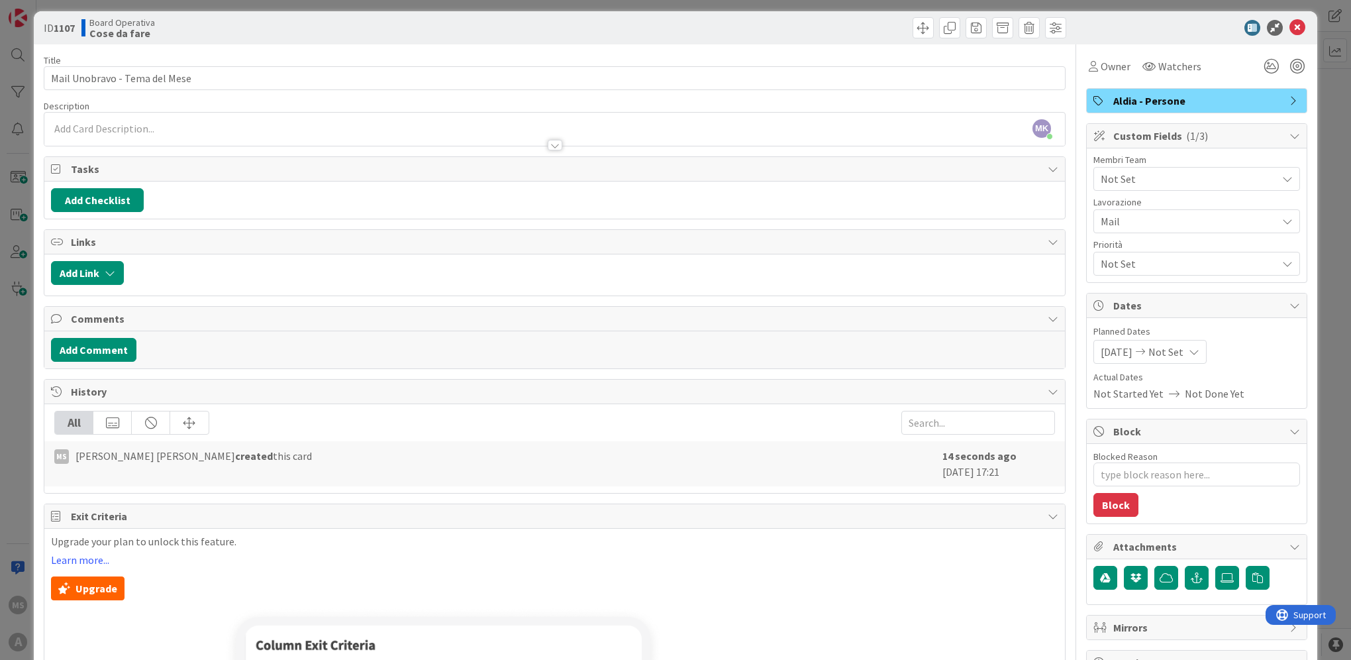
scroll to position [0, 0]
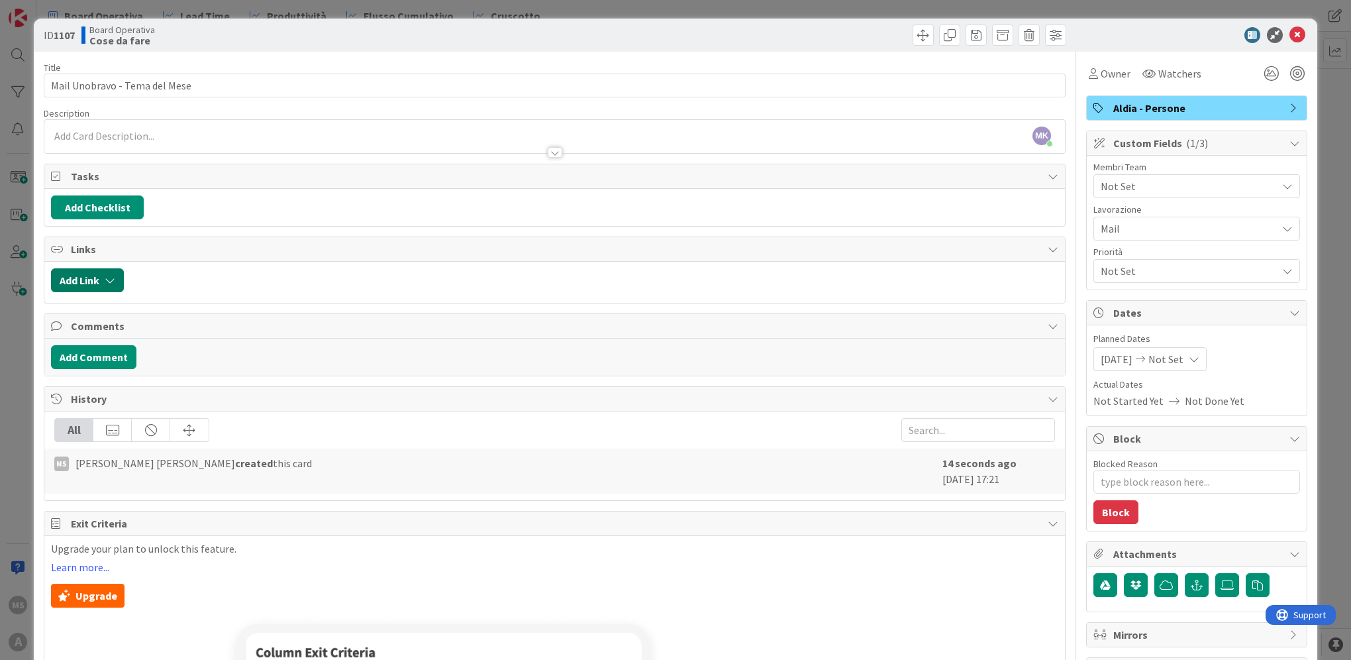
click at [109, 282] on icon "button" at bounding box center [110, 280] width 11 height 11
click at [117, 358] on span "Current Board" at bounding box center [100, 362] width 64 height 13
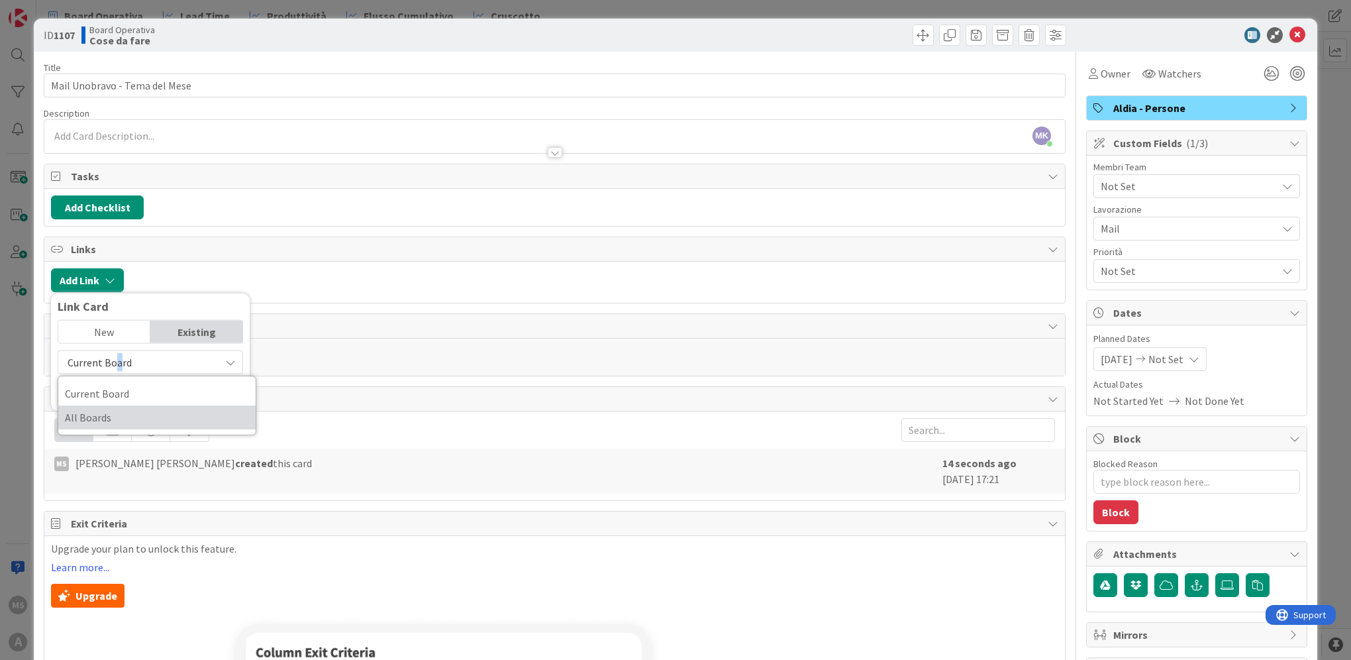
drag, startPoint x: 117, startPoint y: 358, endPoint x: 129, endPoint y: 418, distance: 60.8
click at [129, 418] on span "All Boards" at bounding box center [157, 417] width 184 height 20
click at [113, 379] on div "All Boards Current Board All Boards" at bounding box center [150, 377] width 185 height 54
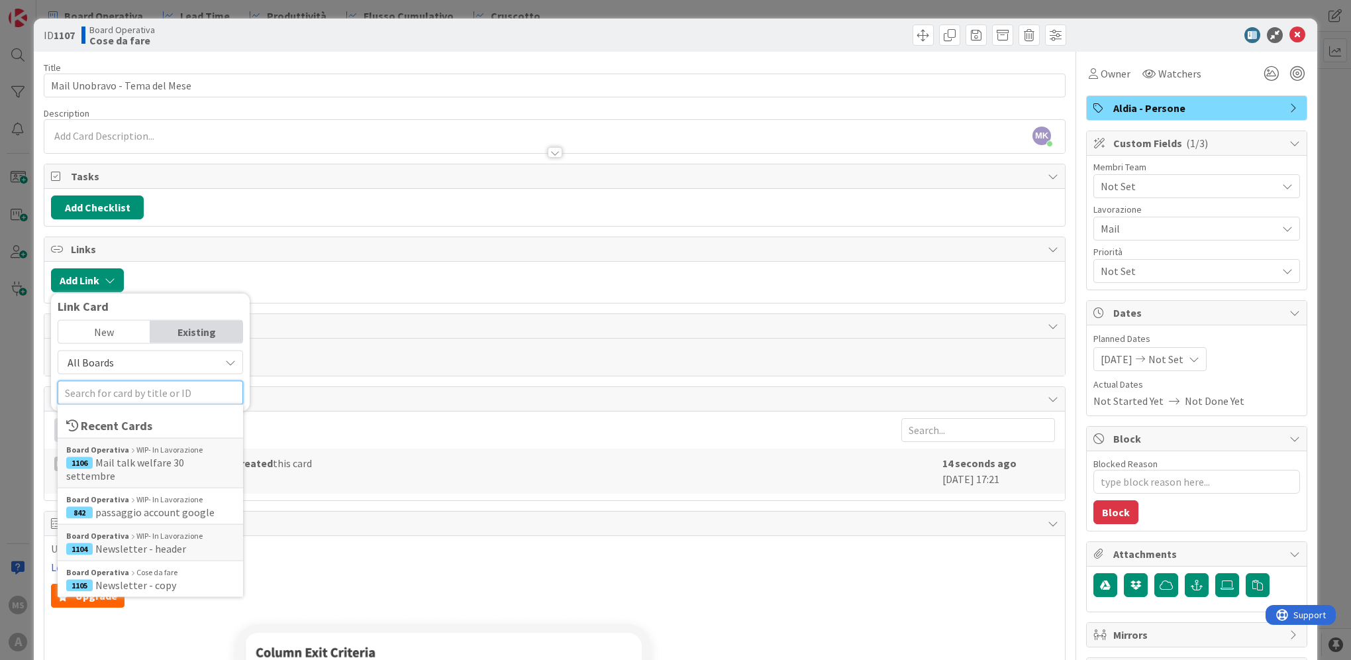
click at [116, 387] on input "text" at bounding box center [150, 393] width 185 height 24
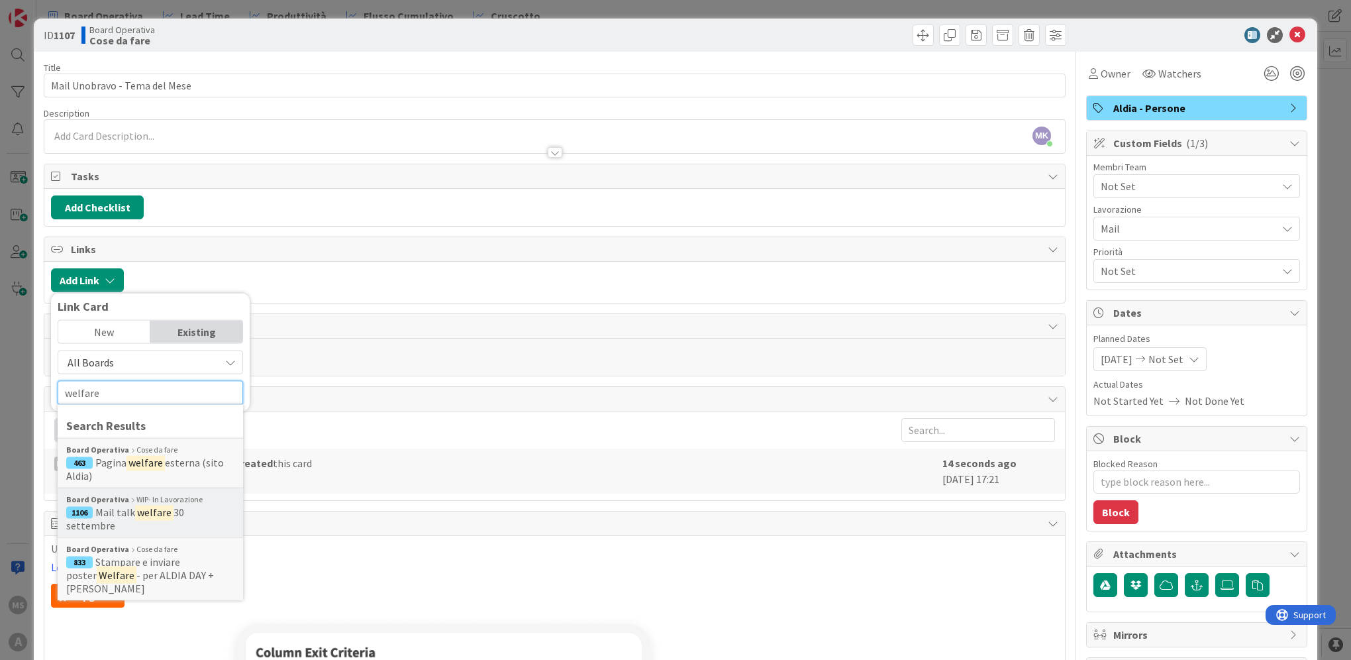
scroll to position [199, 0]
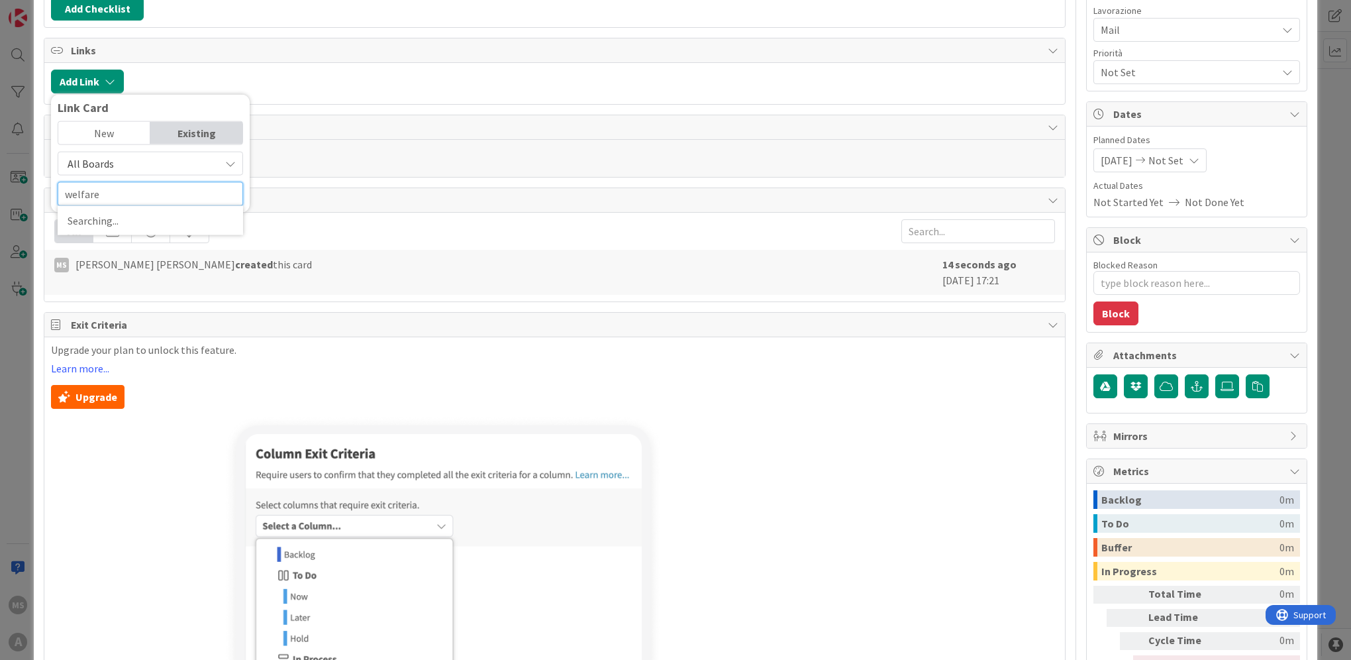
type input "welfare"
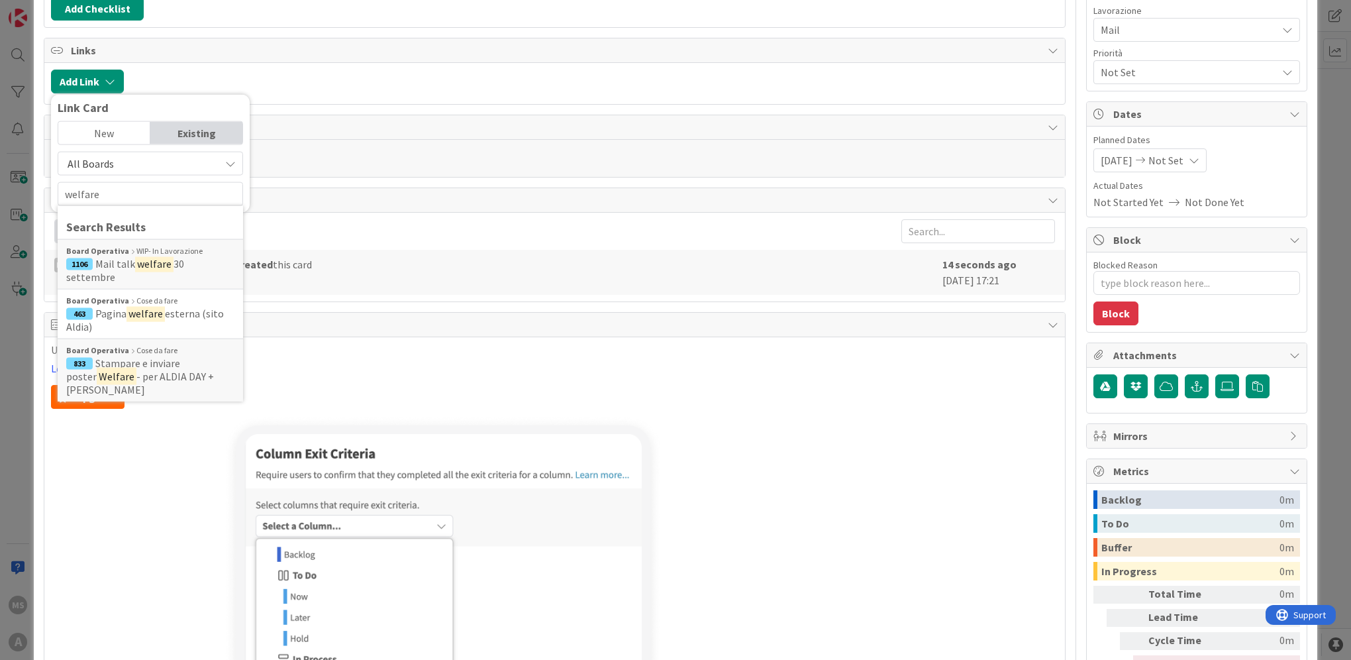
click at [146, 105] on div "Link Card" at bounding box center [150, 107] width 185 height 13
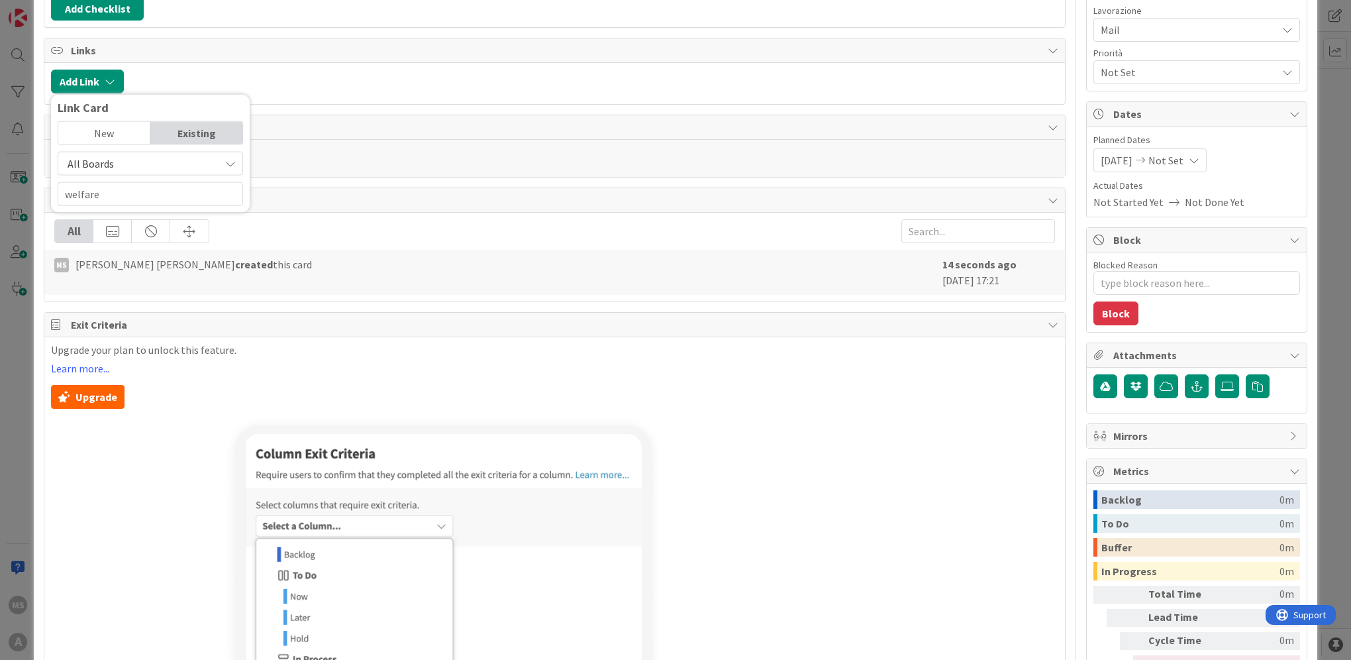
click at [347, 104] on div "Title 29 / 128 Mail Unobravo - Tema del Mese Description [PERSON_NAME] [PERSON_…" at bounding box center [555, 354] width 1022 height 1002
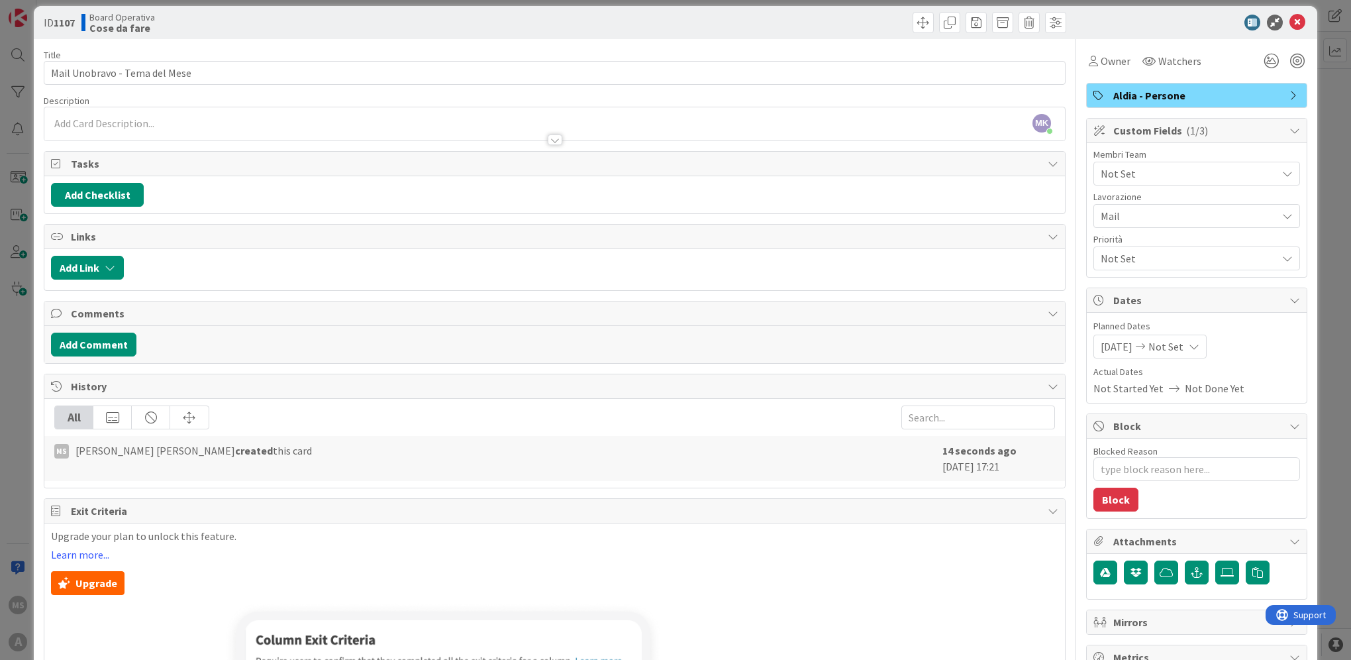
scroll to position [0, 0]
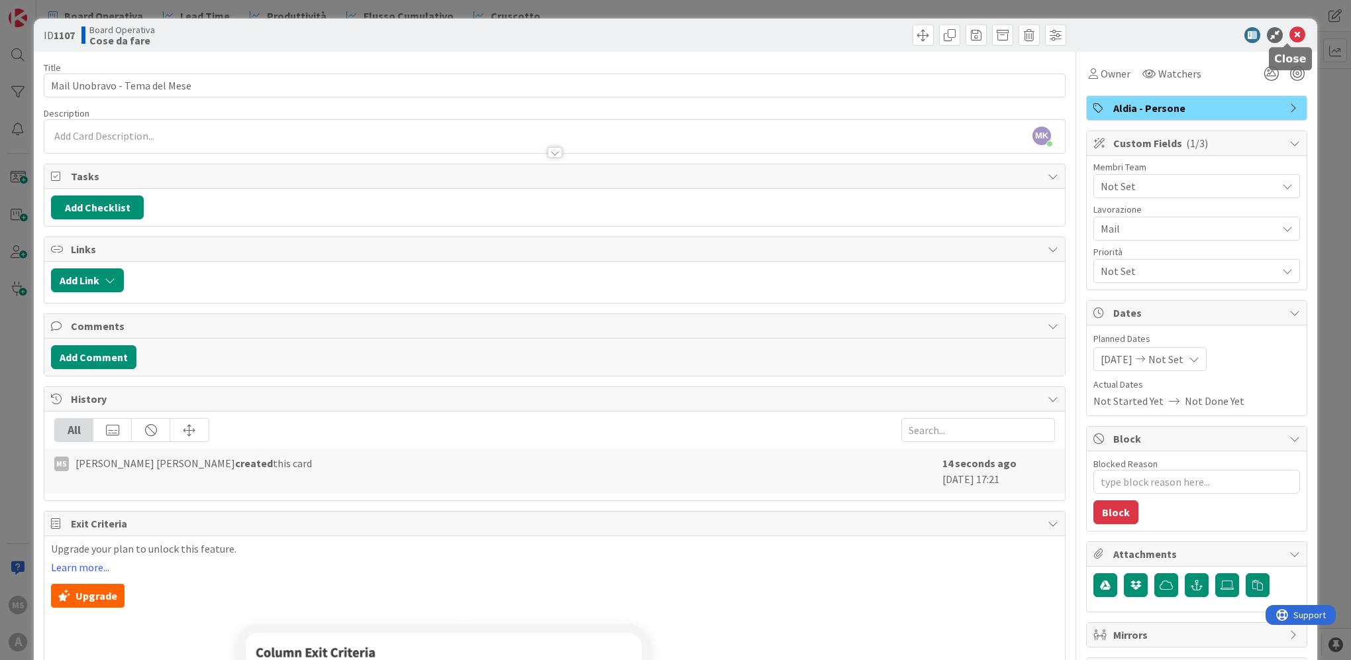
click at [1289, 40] on icon at bounding box center [1297, 35] width 16 height 16
